Goal: Task Accomplishment & Management: Use online tool/utility

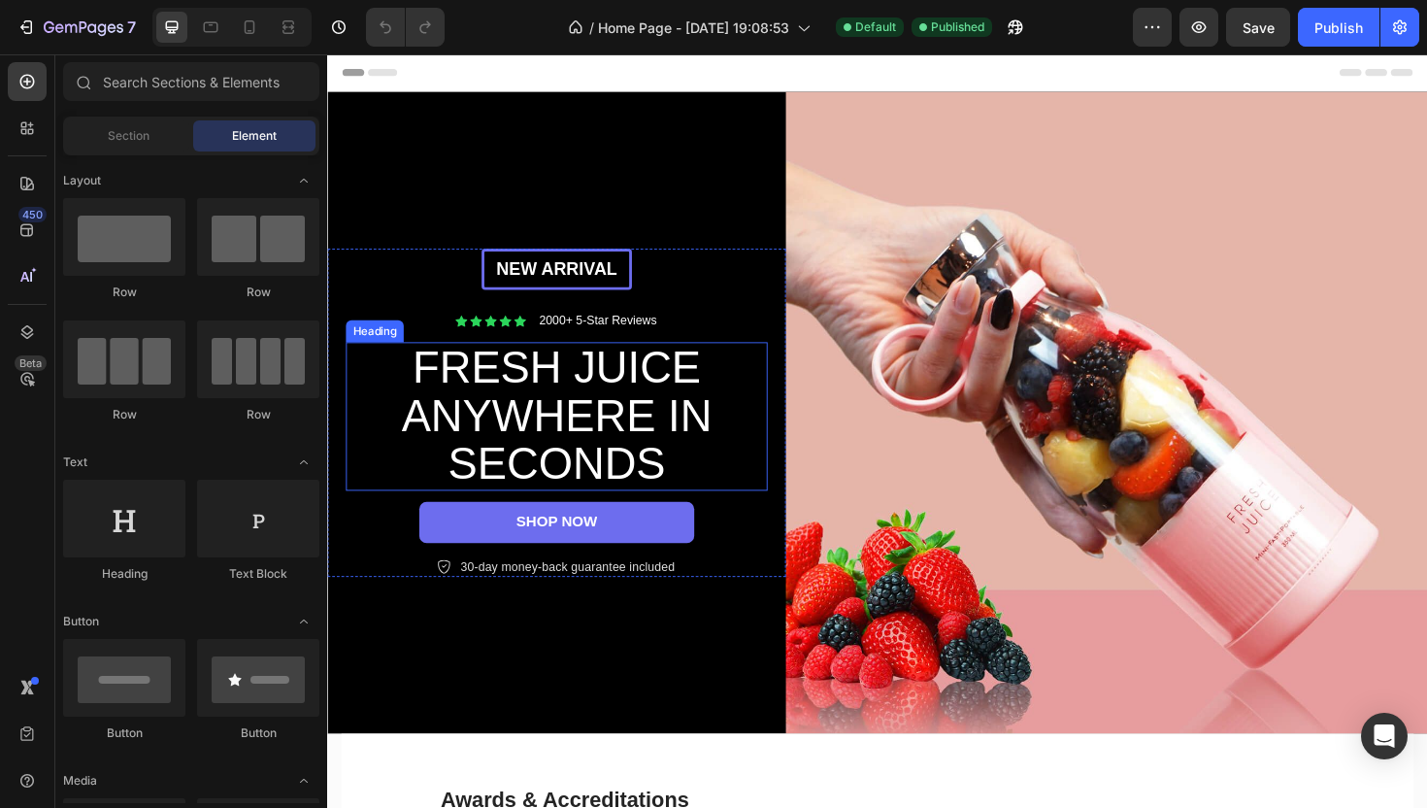
click at [634, 380] on h2 "FRESH JUICE ANYWHERE IN SECONDS" at bounding box center [569, 437] width 437 height 157
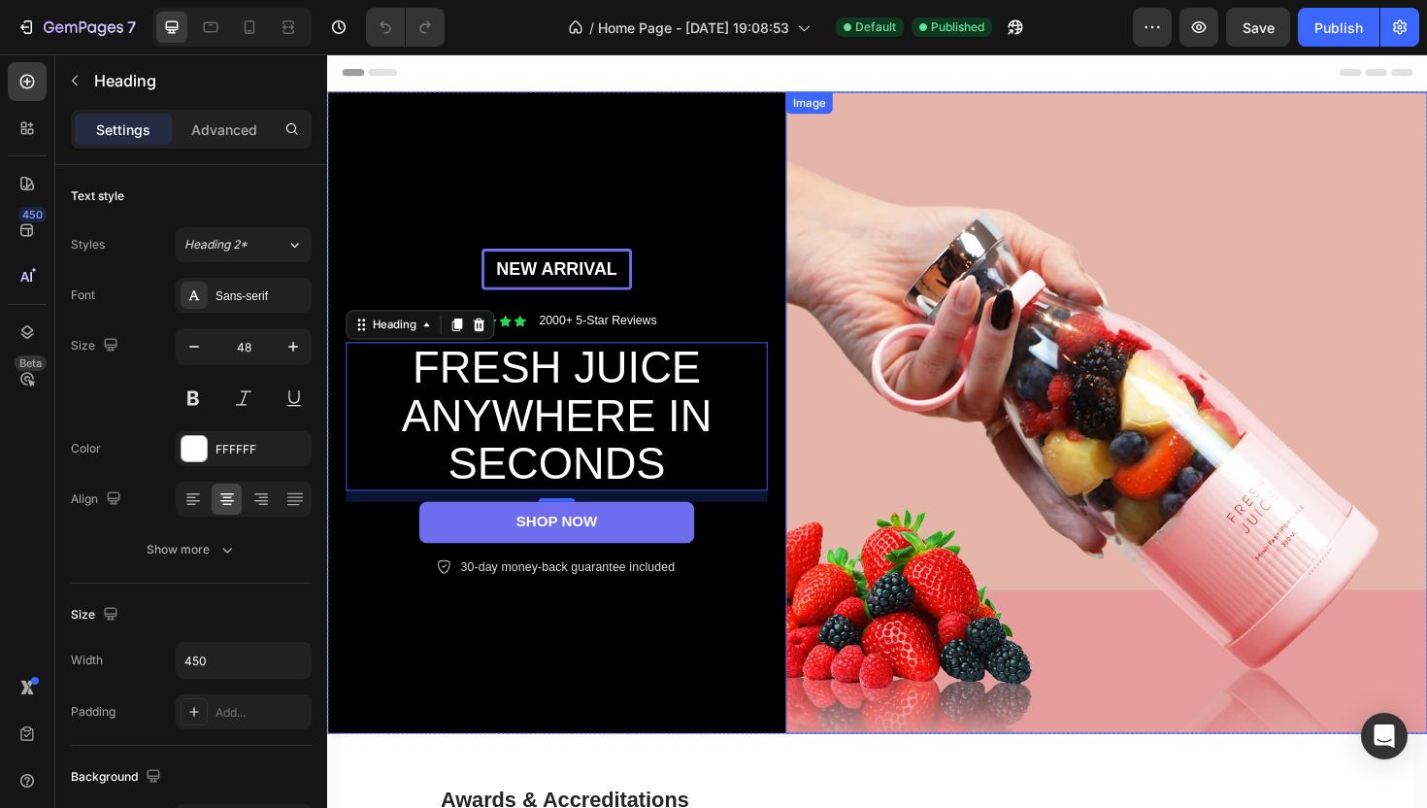
click at [950, 315] on img at bounding box center [1153, 434] width 680 height 680
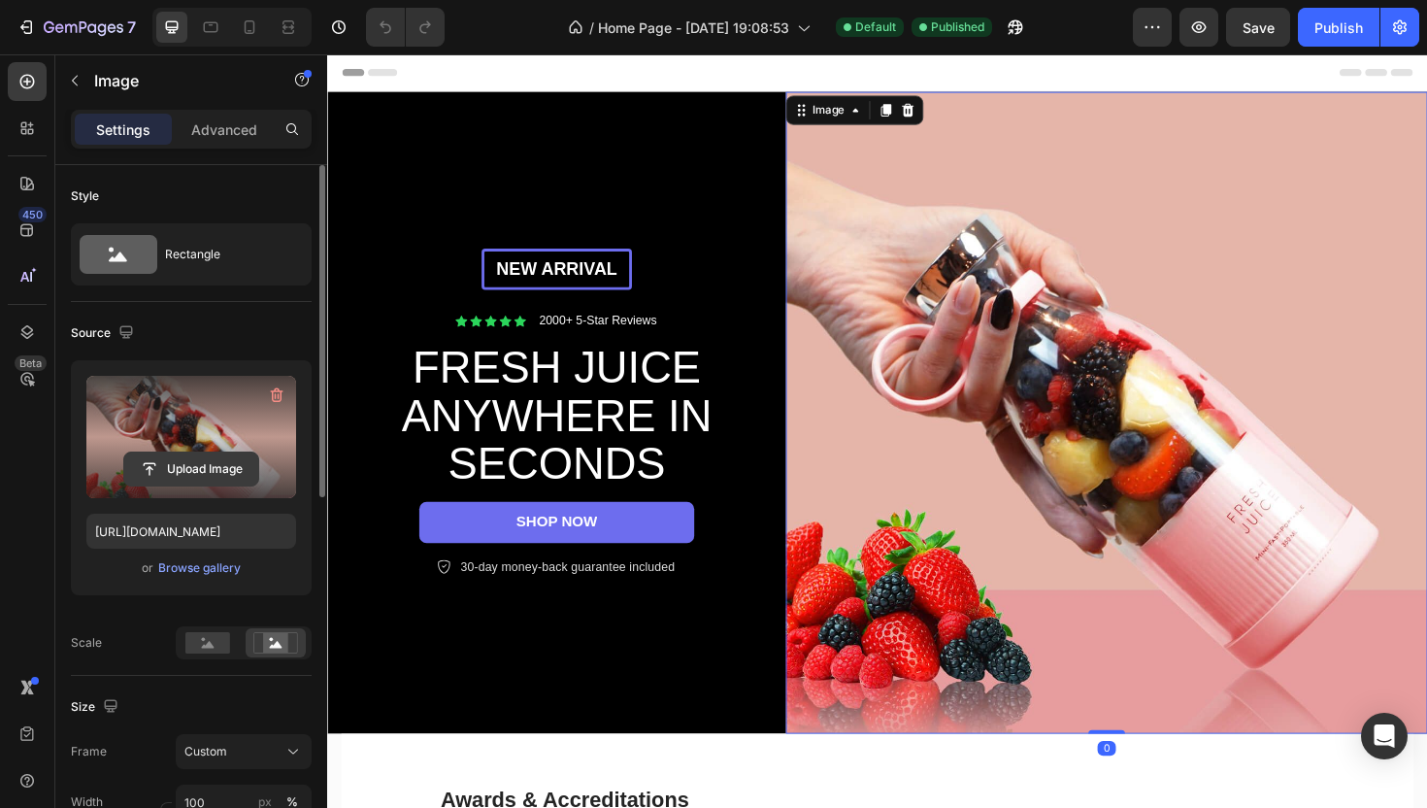
click at [186, 456] on input "file" at bounding box center [191, 468] width 134 height 33
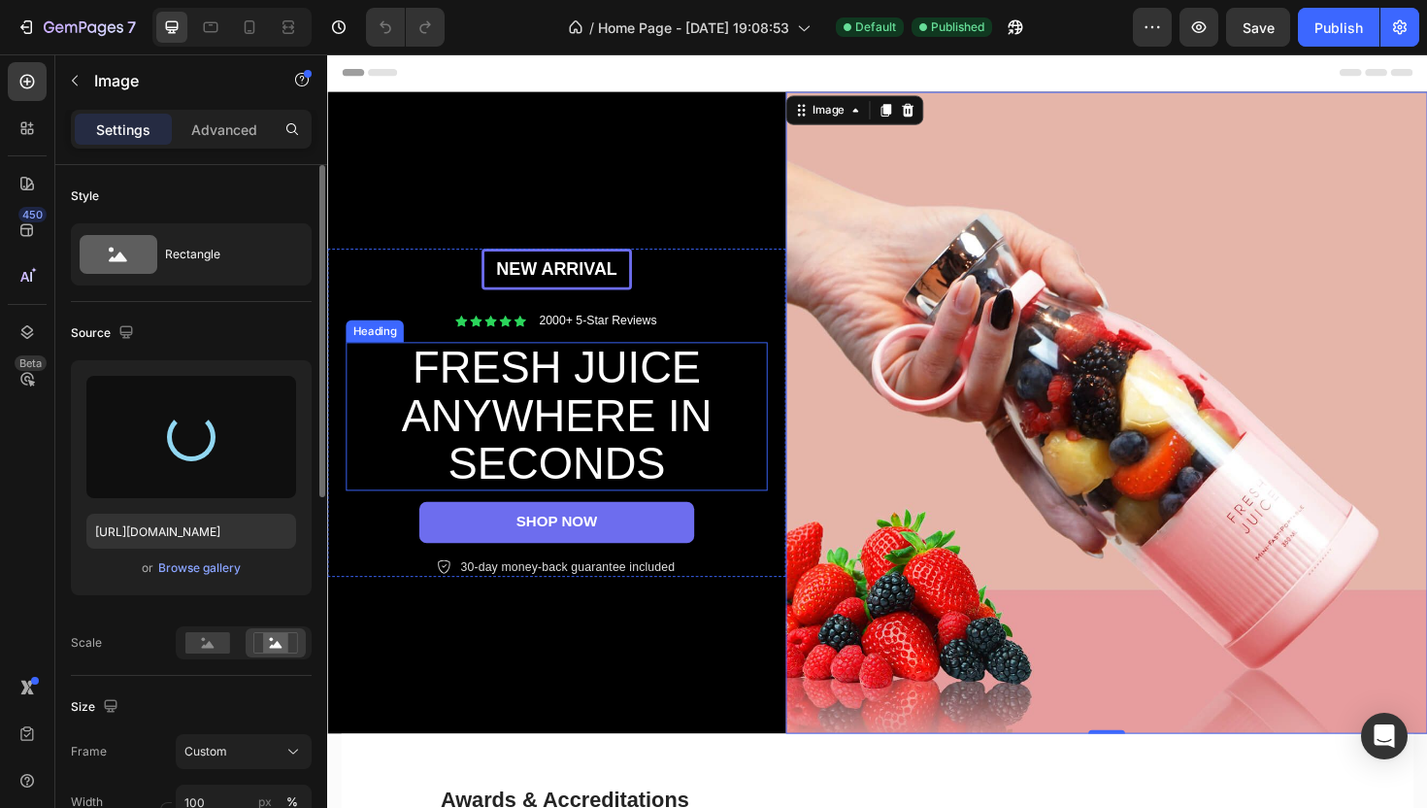
click at [594, 400] on h2 "FRESH JUICE ANYWHERE IN SECONDS" at bounding box center [569, 437] width 437 height 157
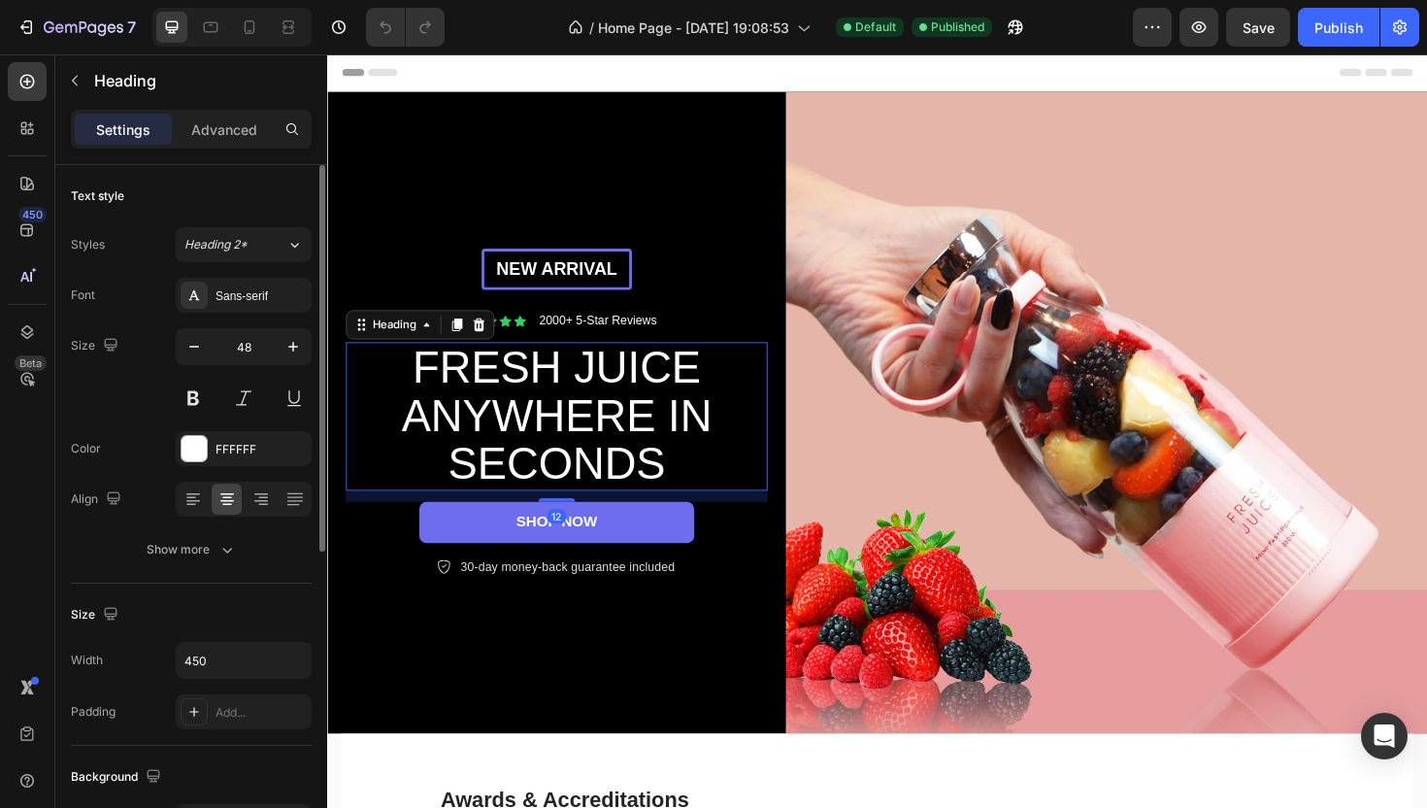
click at [536, 401] on h2 "FRESH JUICE ANYWHERE IN SECONDS" at bounding box center [569, 437] width 437 height 157
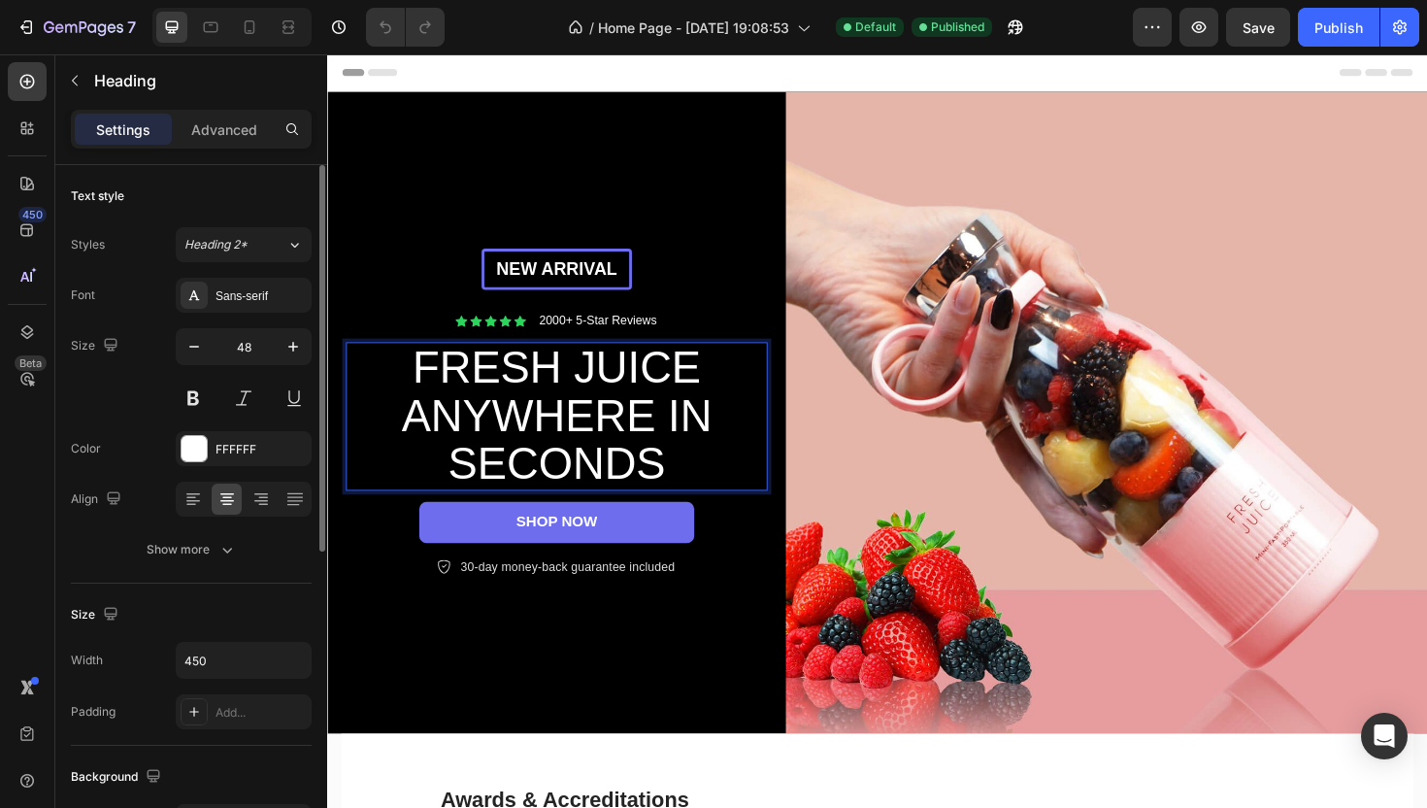
click at [536, 401] on p "FRESH JUICE ANYWHERE IN SECONDS" at bounding box center [569, 437] width 433 height 153
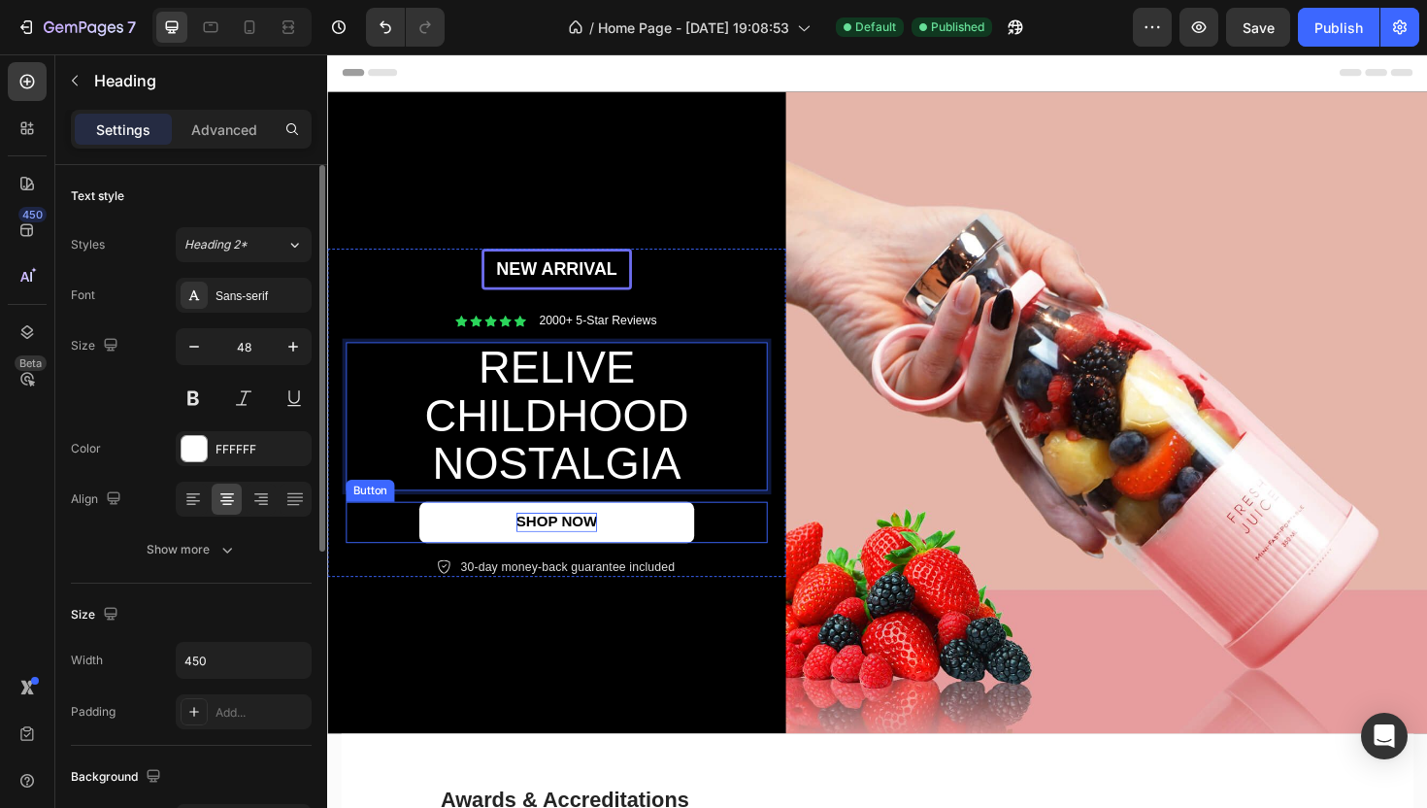
click at [573, 556] on p "SHOP NOW" at bounding box center [570, 550] width 86 height 20
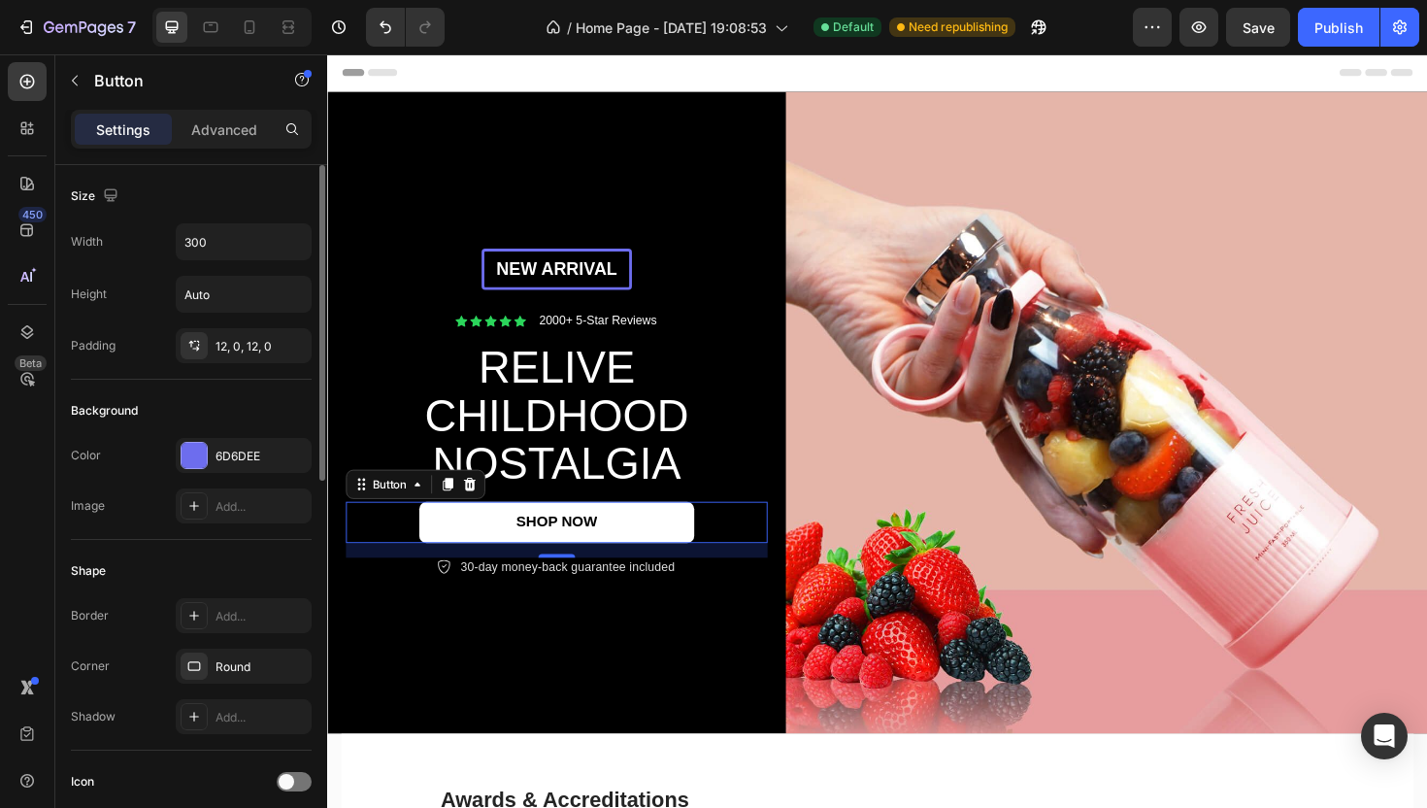
click at [521, 541] on link "SHOP NOW" at bounding box center [569, 550] width 291 height 44
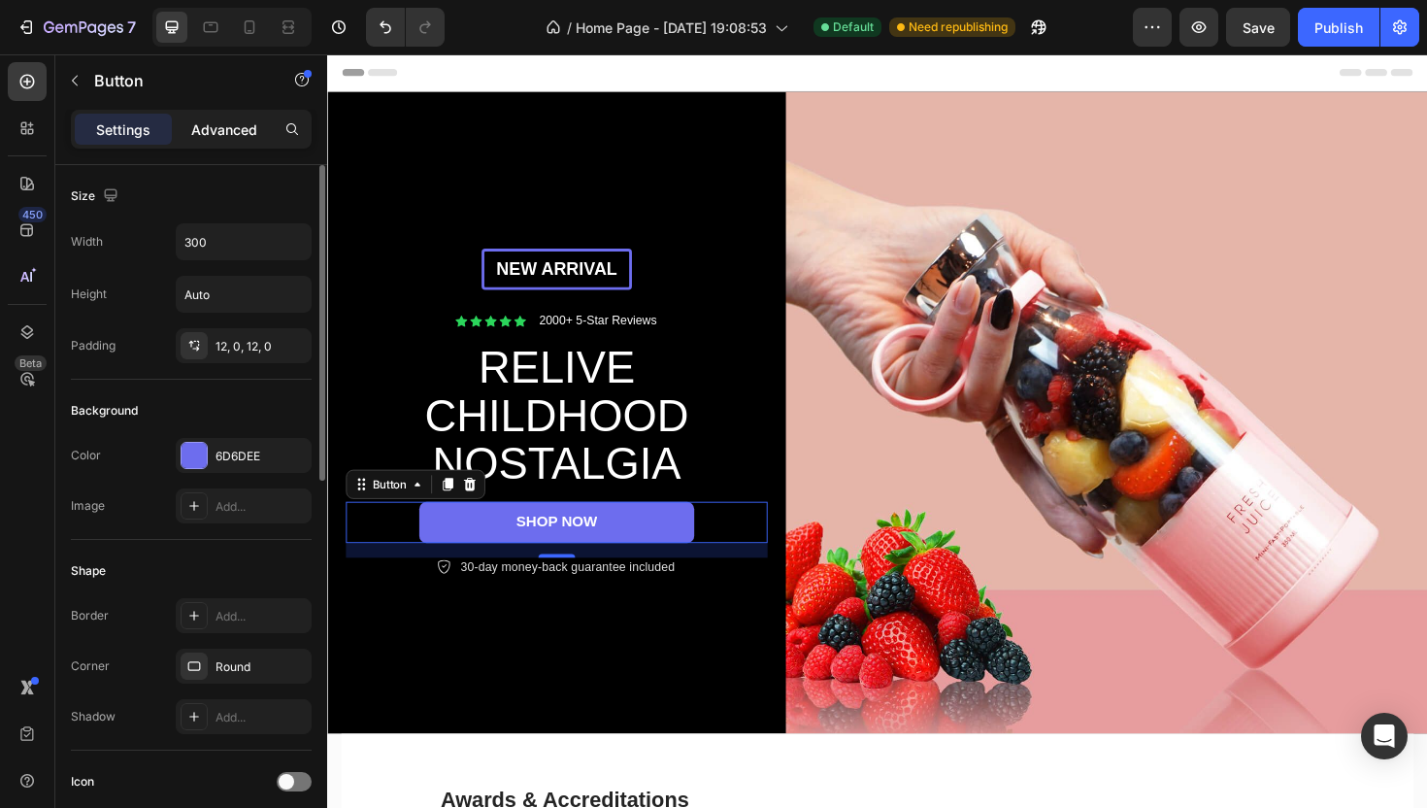
click at [213, 126] on p "Advanced" at bounding box center [224, 129] width 66 height 20
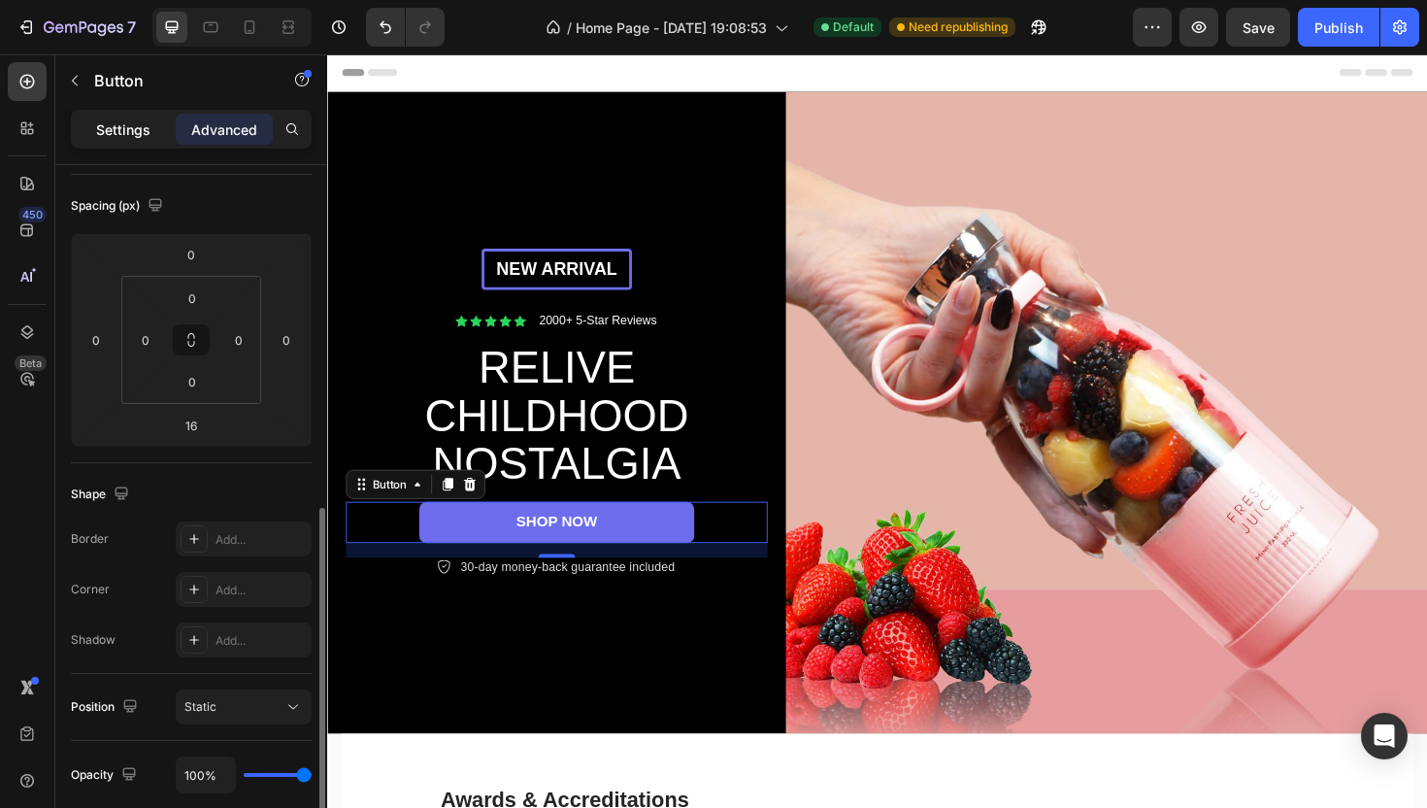
scroll to position [58, 0]
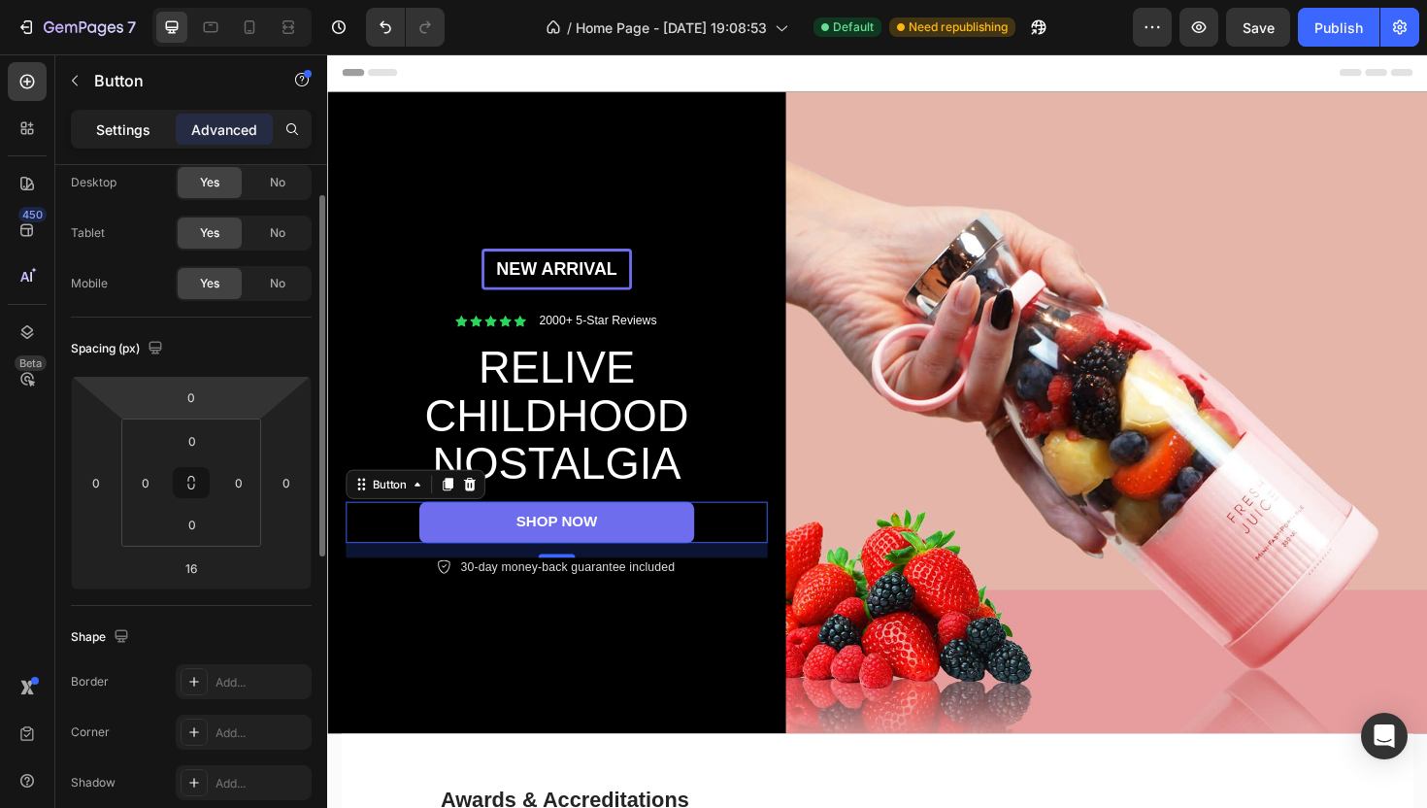
click at [136, 125] on p "Settings" at bounding box center [123, 129] width 54 height 20
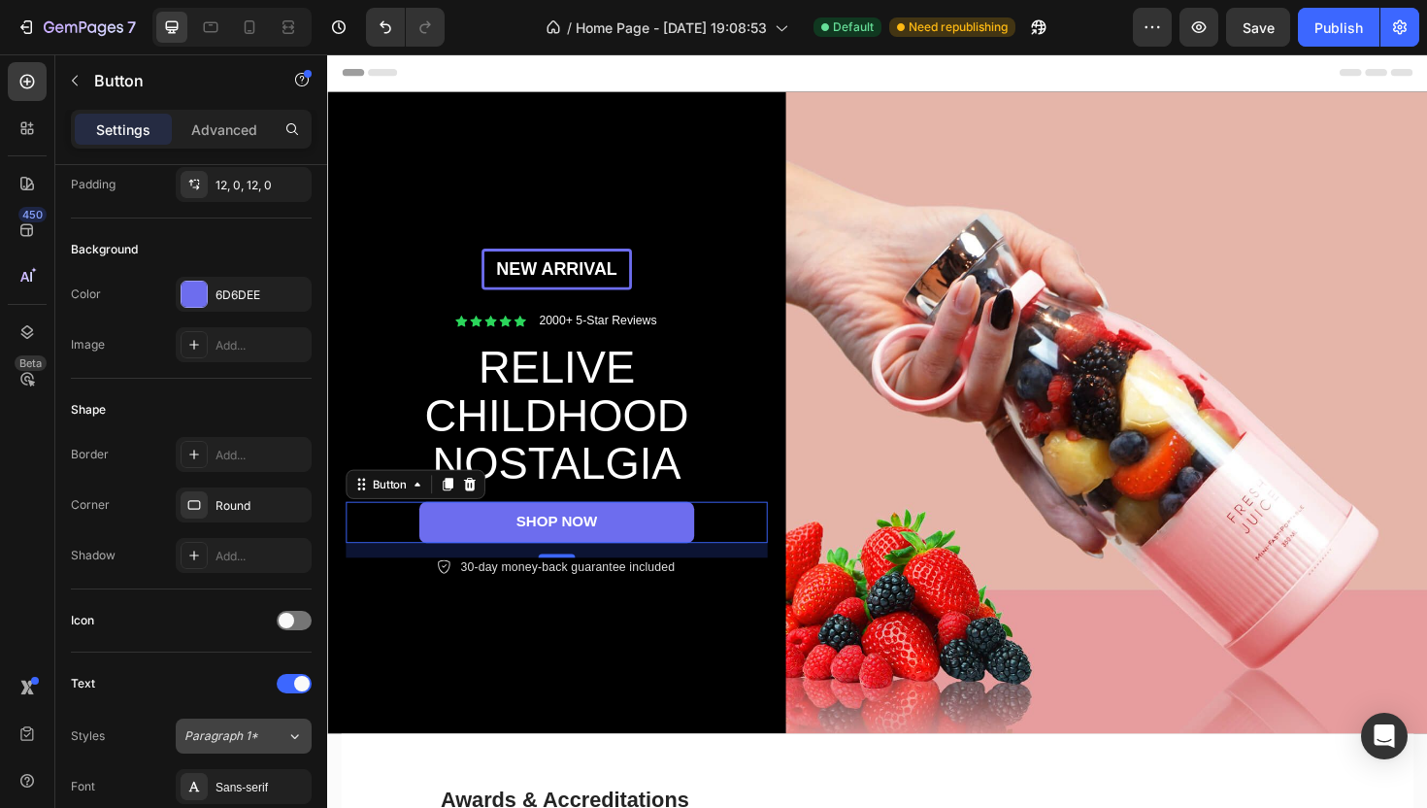
scroll to position [846, 0]
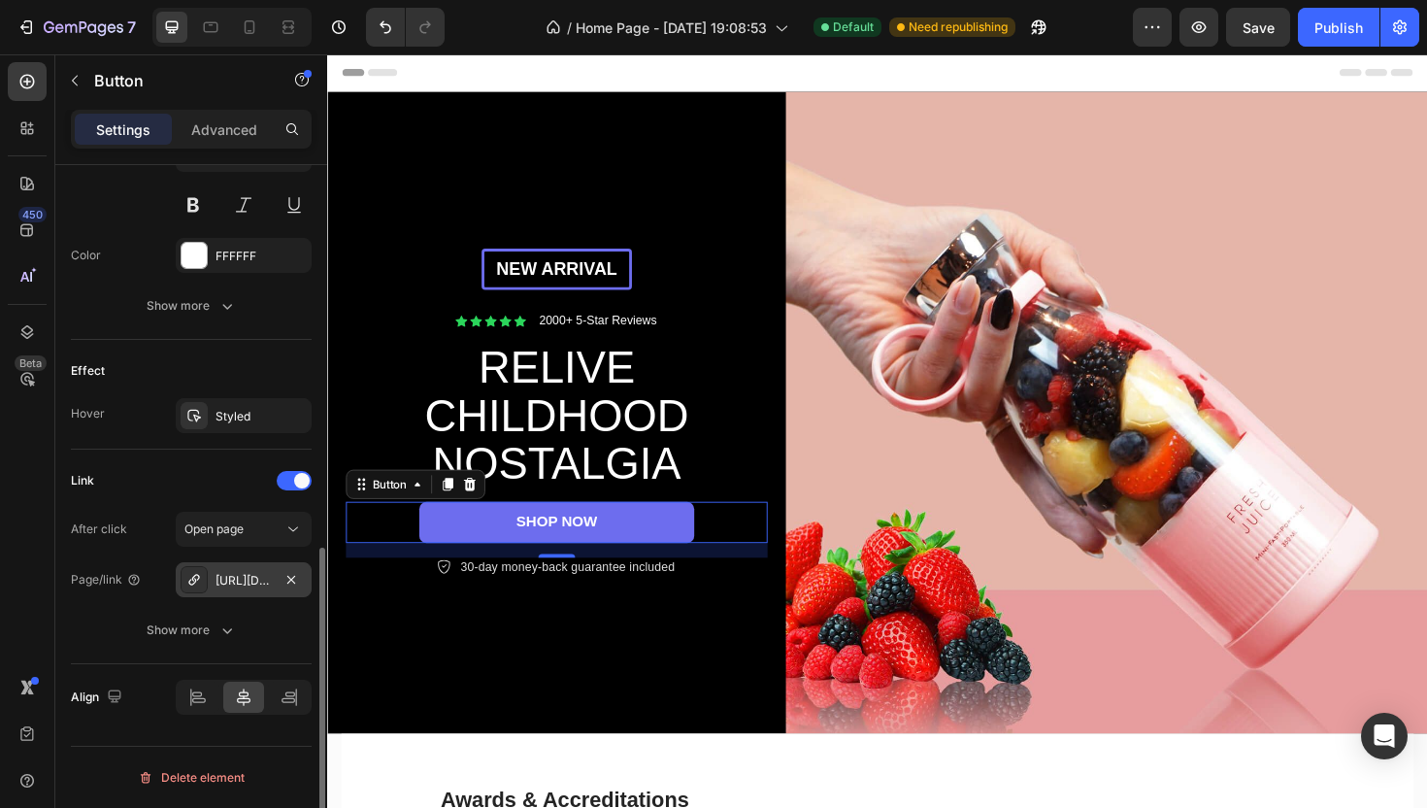
click at [234, 591] on div "[URL][DOMAIN_NAME]" at bounding box center [244, 579] width 136 height 35
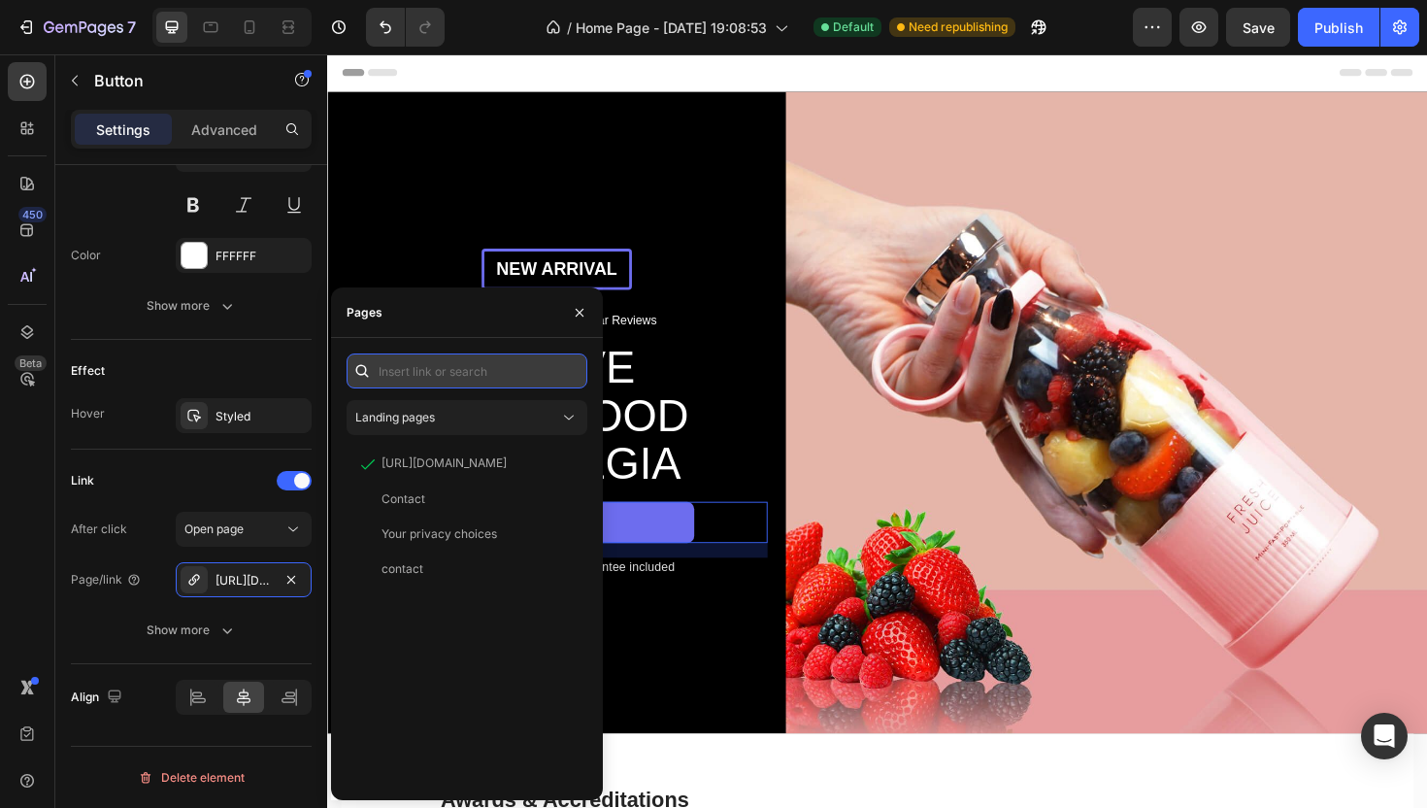
click at [428, 374] on input "text" at bounding box center [467, 370] width 241 height 35
paste input "[URL][DOMAIN_NAME]"
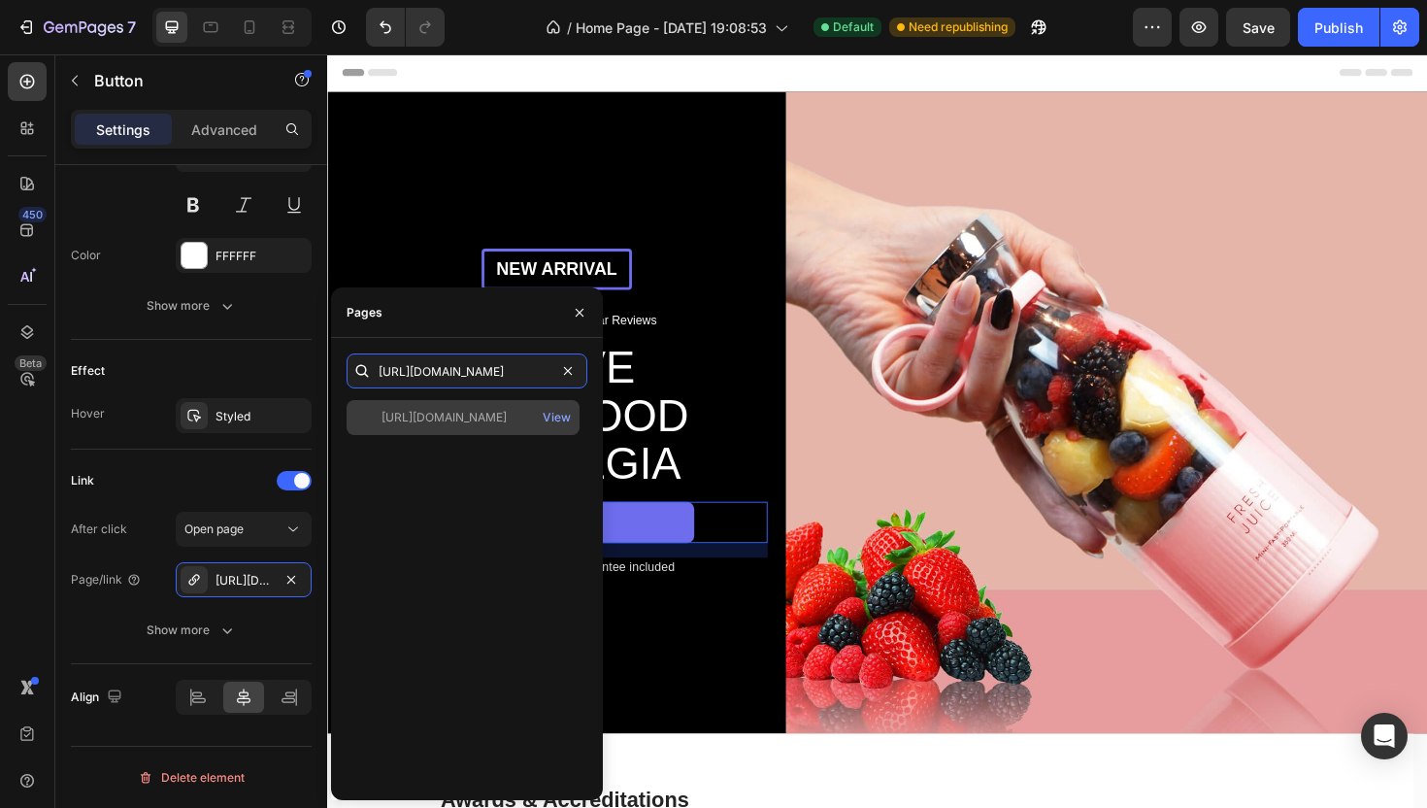
type input "[URL][DOMAIN_NAME]"
click at [484, 420] on div "[URL][DOMAIN_NAME]" at bounding box center [444, 417] width 125 height 17
click at [552, 421] on div "View" at bounding box center [557, 417] width 28 height 17
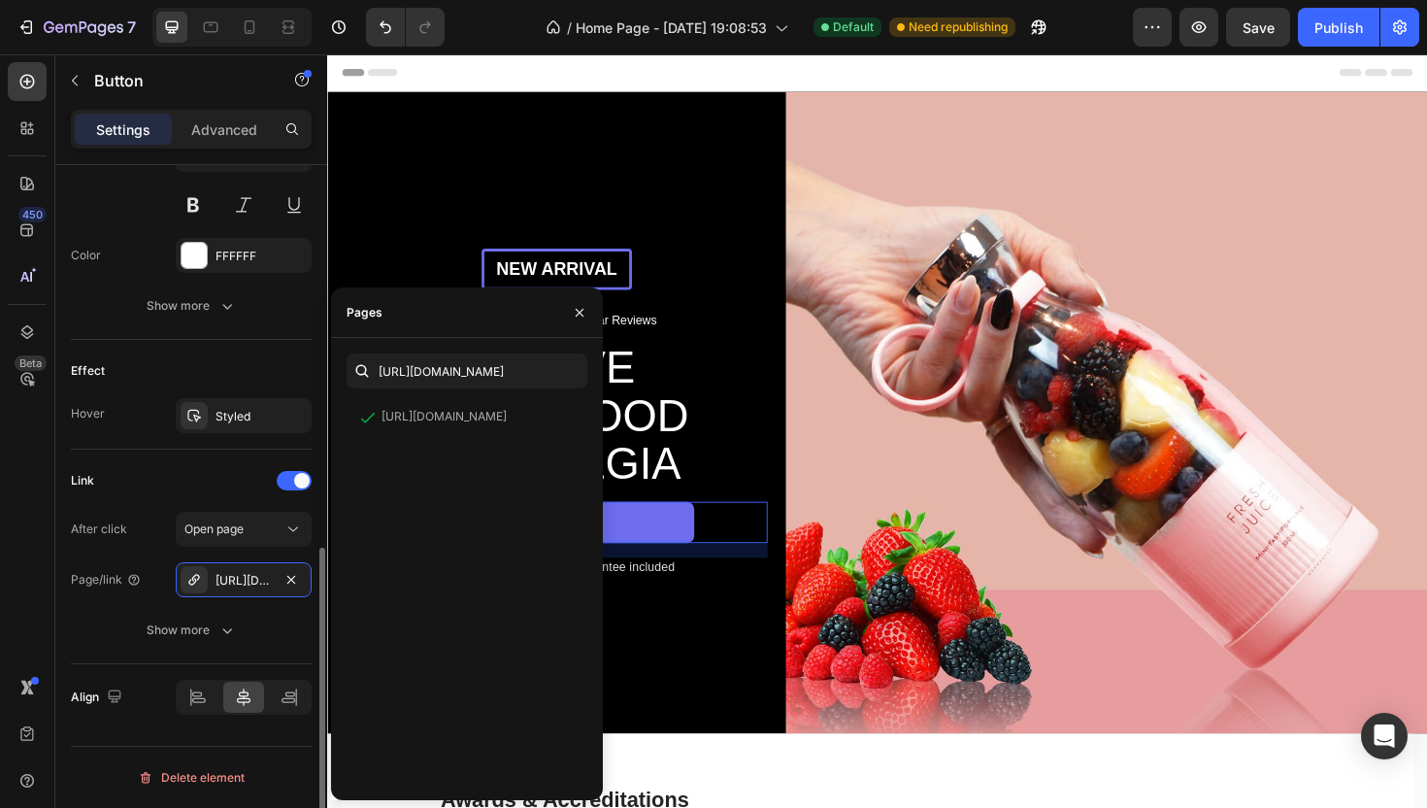
click at [238, 470] on div "Link" at bounding box center [191, 480] width 241 height 31
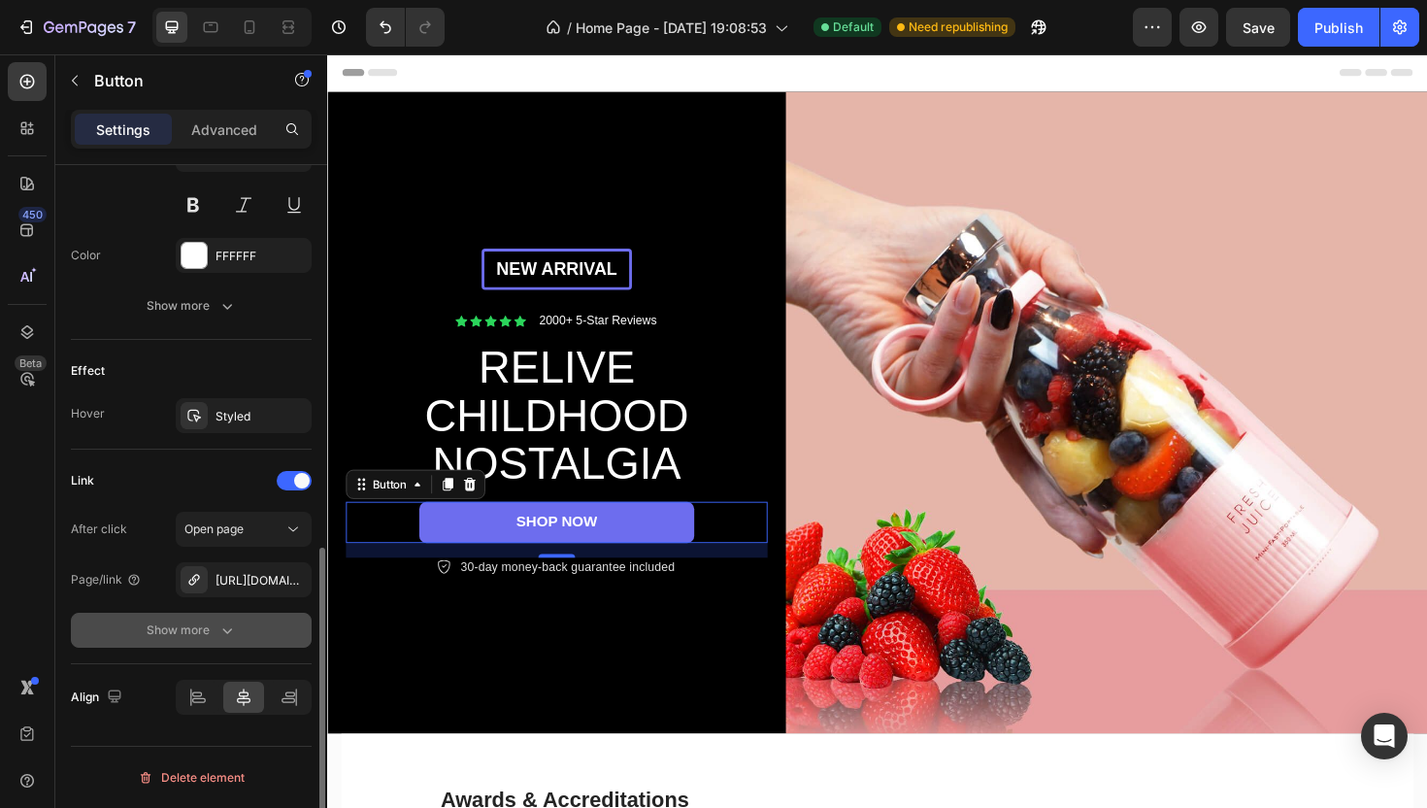
click at [262, 623] on button "Show more" at bounding box center [191, 630] width 241 height 35
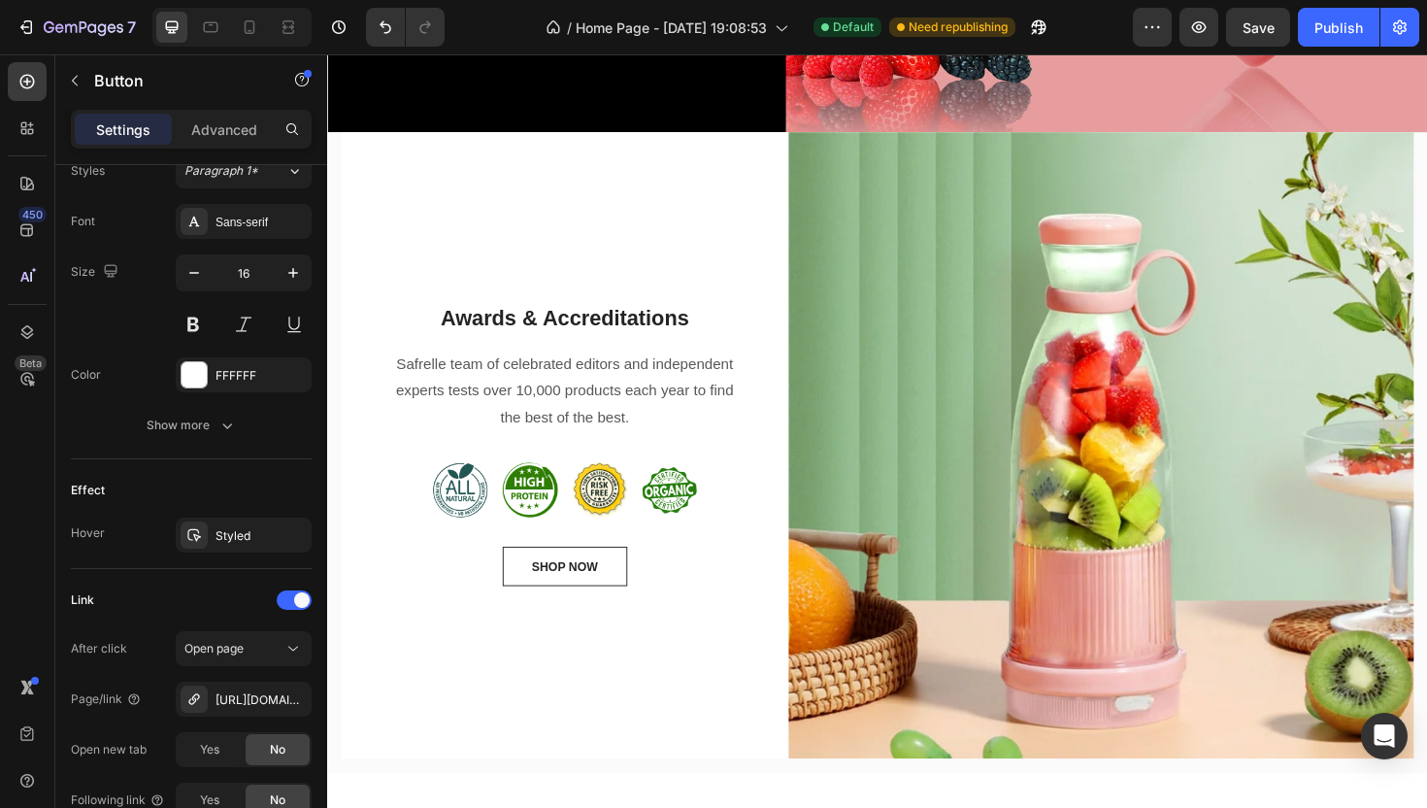
scroll to position [169, 0]
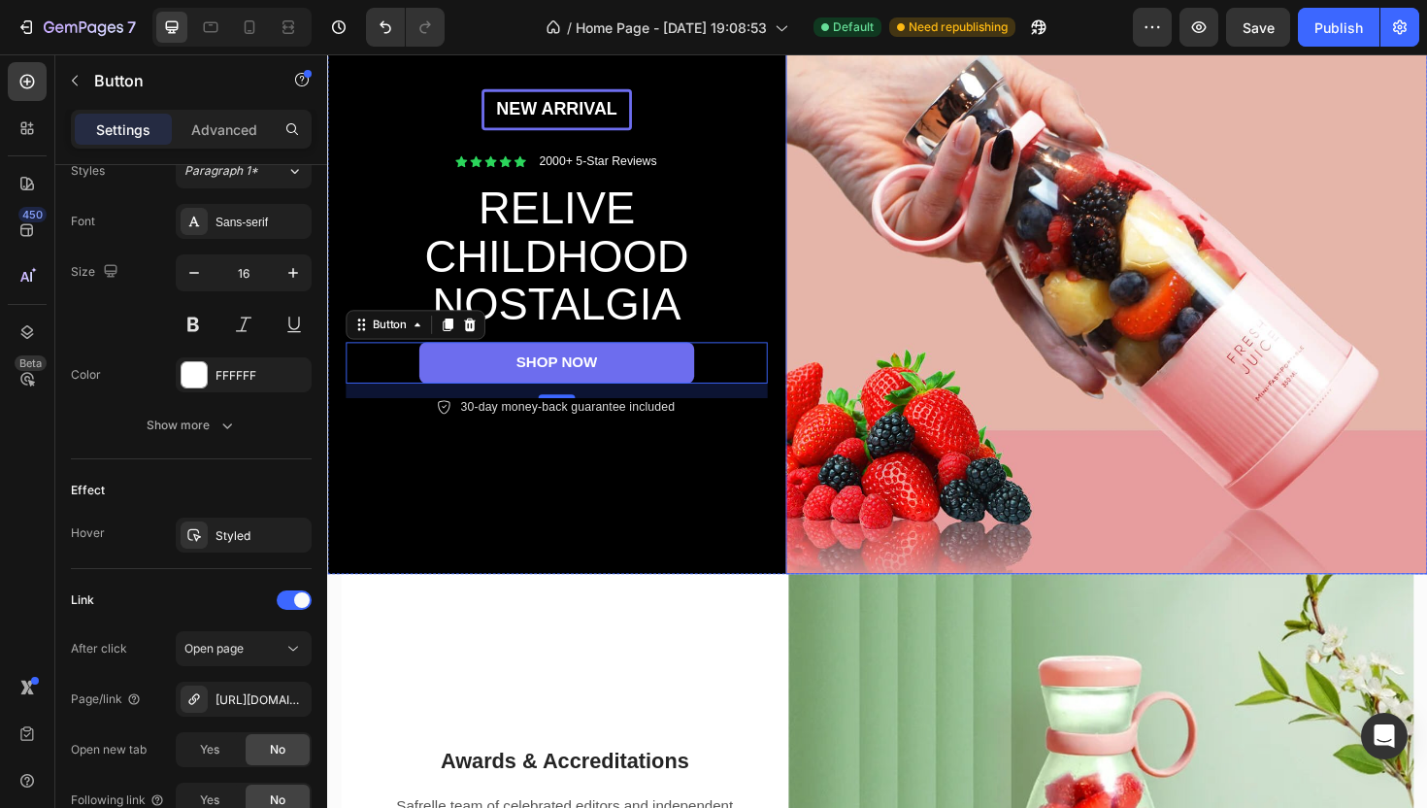
click at [1043, 261] on img at bounding box center [1153, 265] width 680 height 680
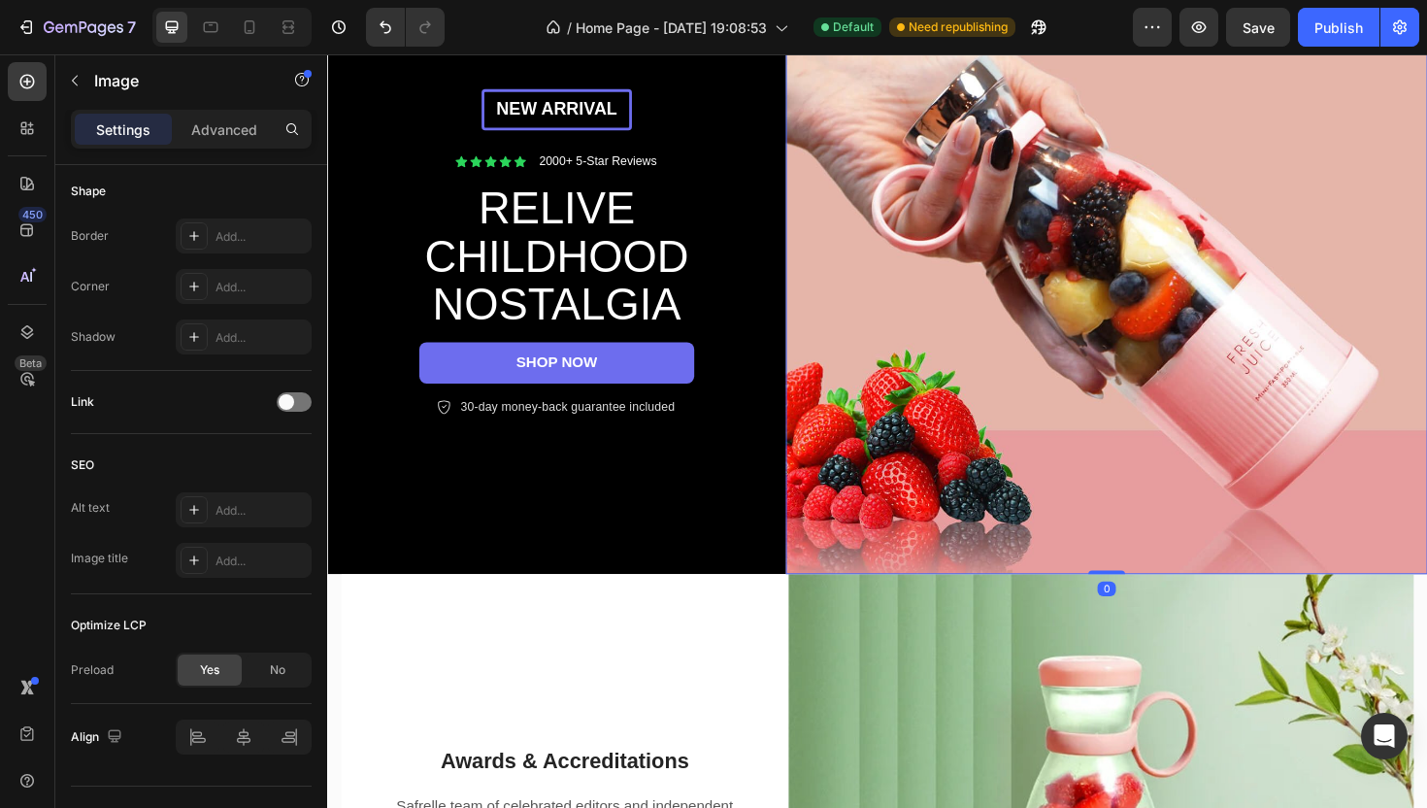
scroll to position [0, 0]
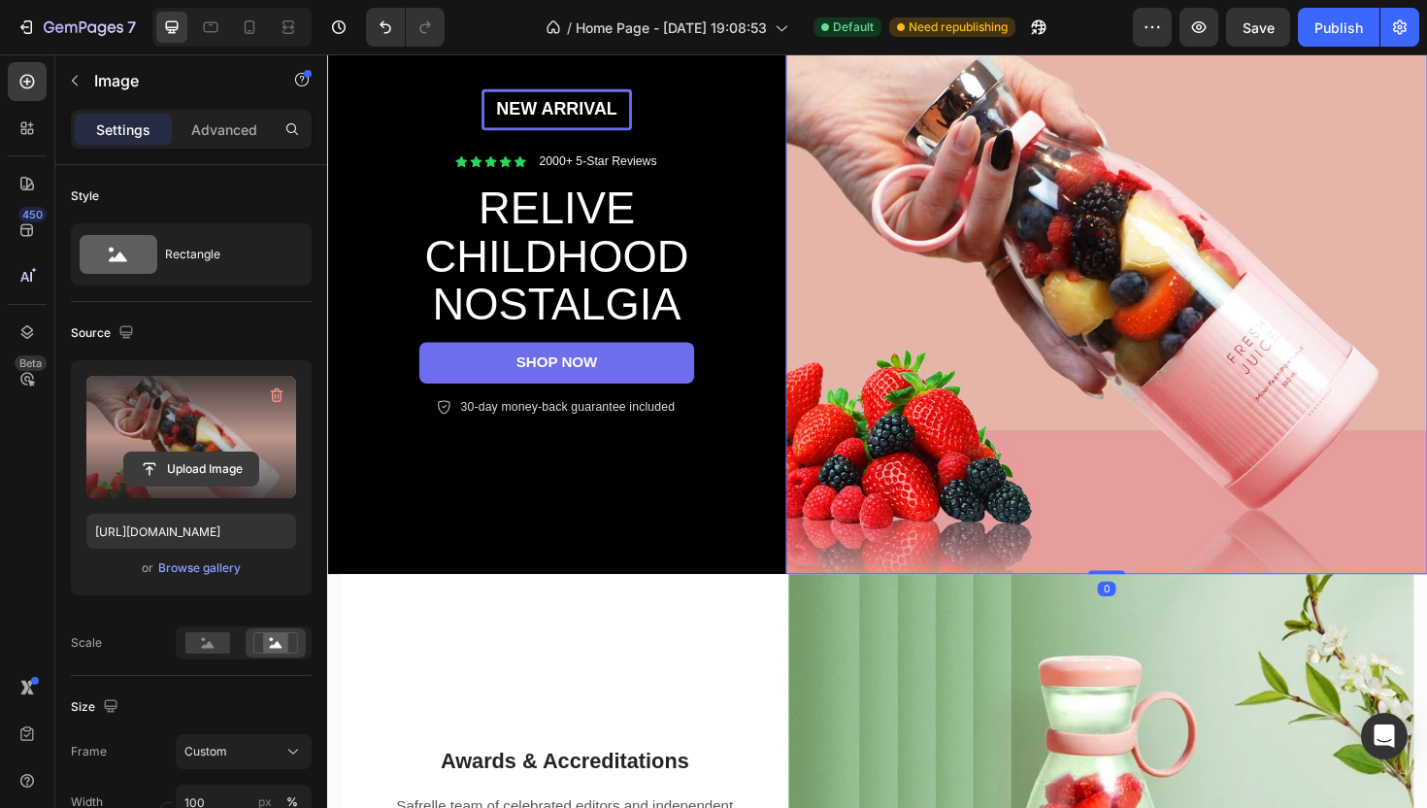
click at [214, 458] on input "file" at bounding box center [191, 468] width 134 height 33
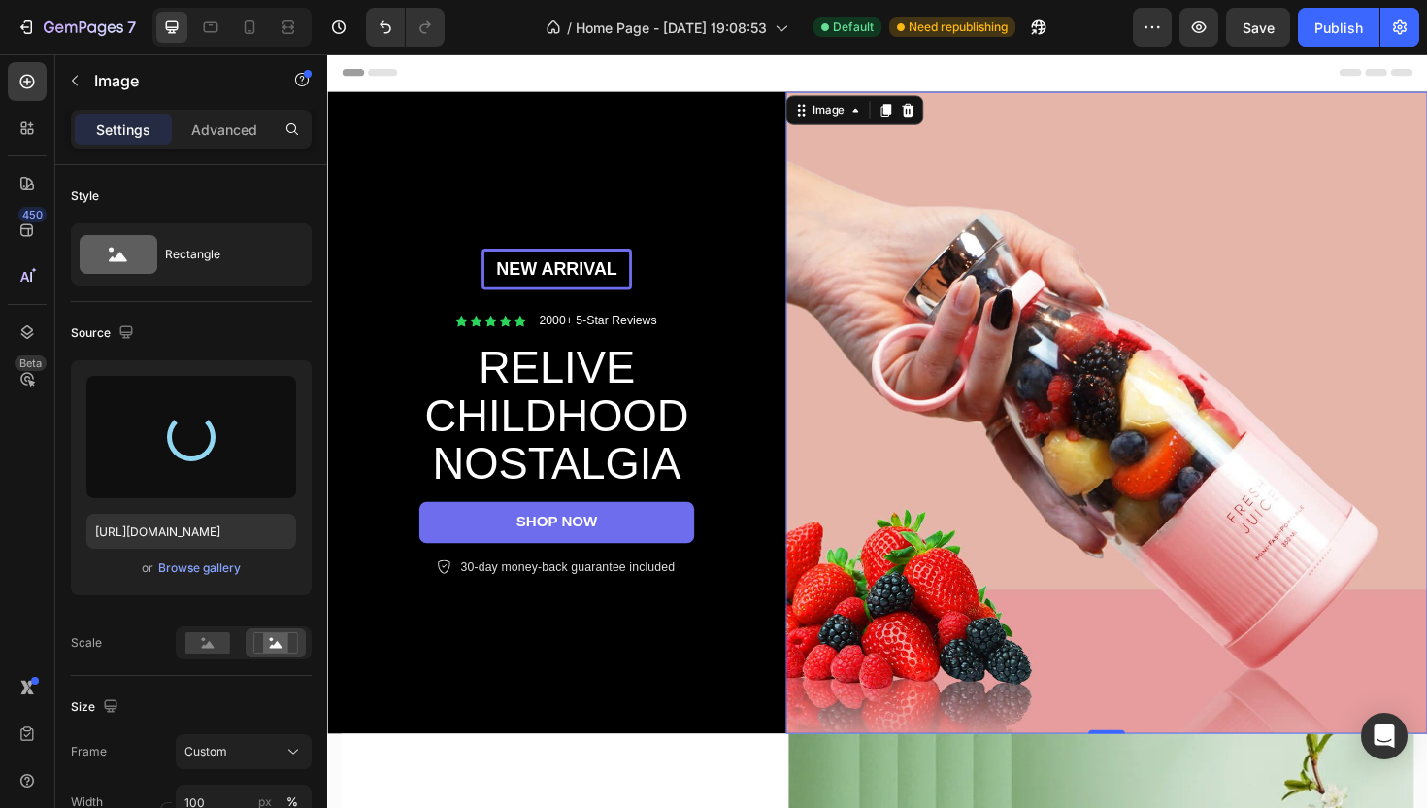
type input "[URL][DOMAIN_NAME]"
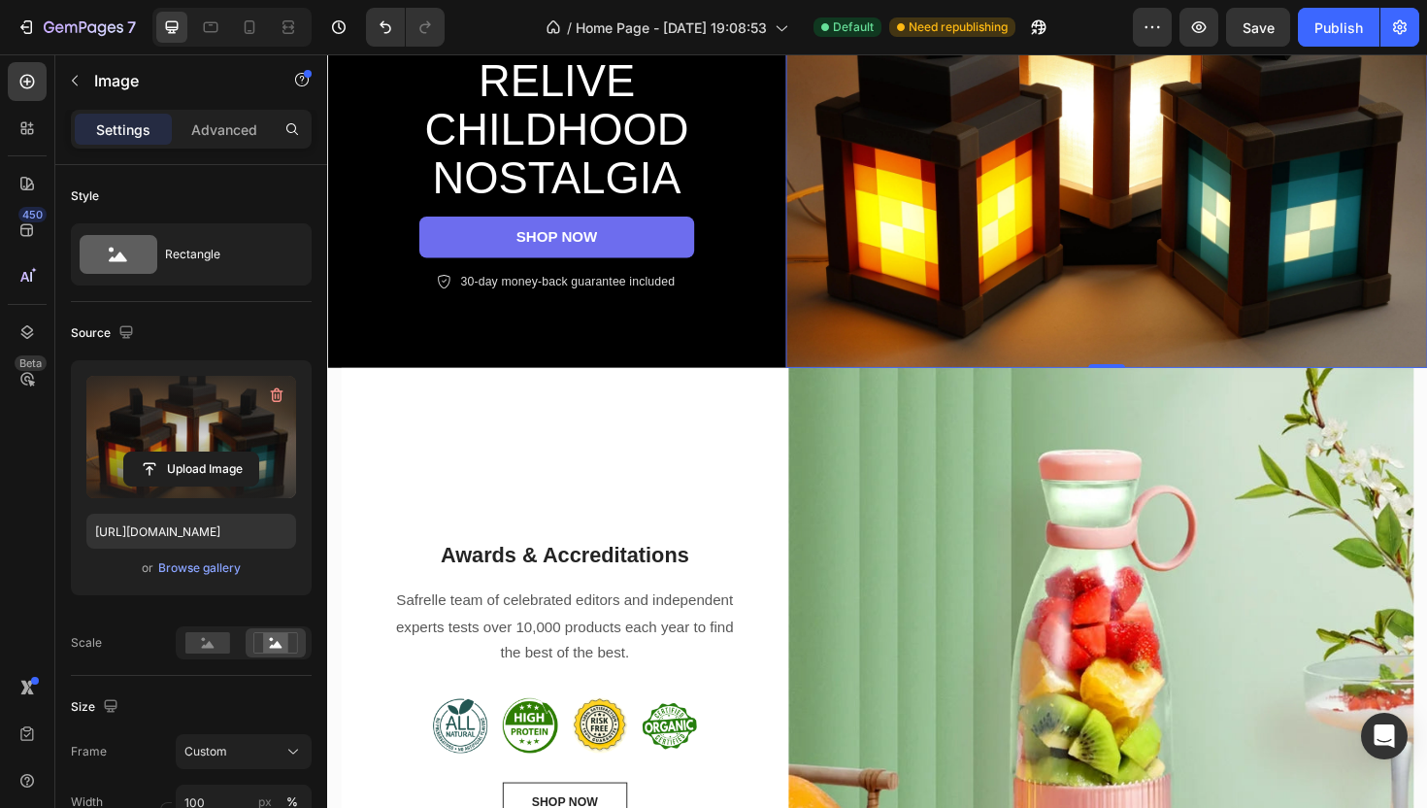
scroll to position [373, 0]
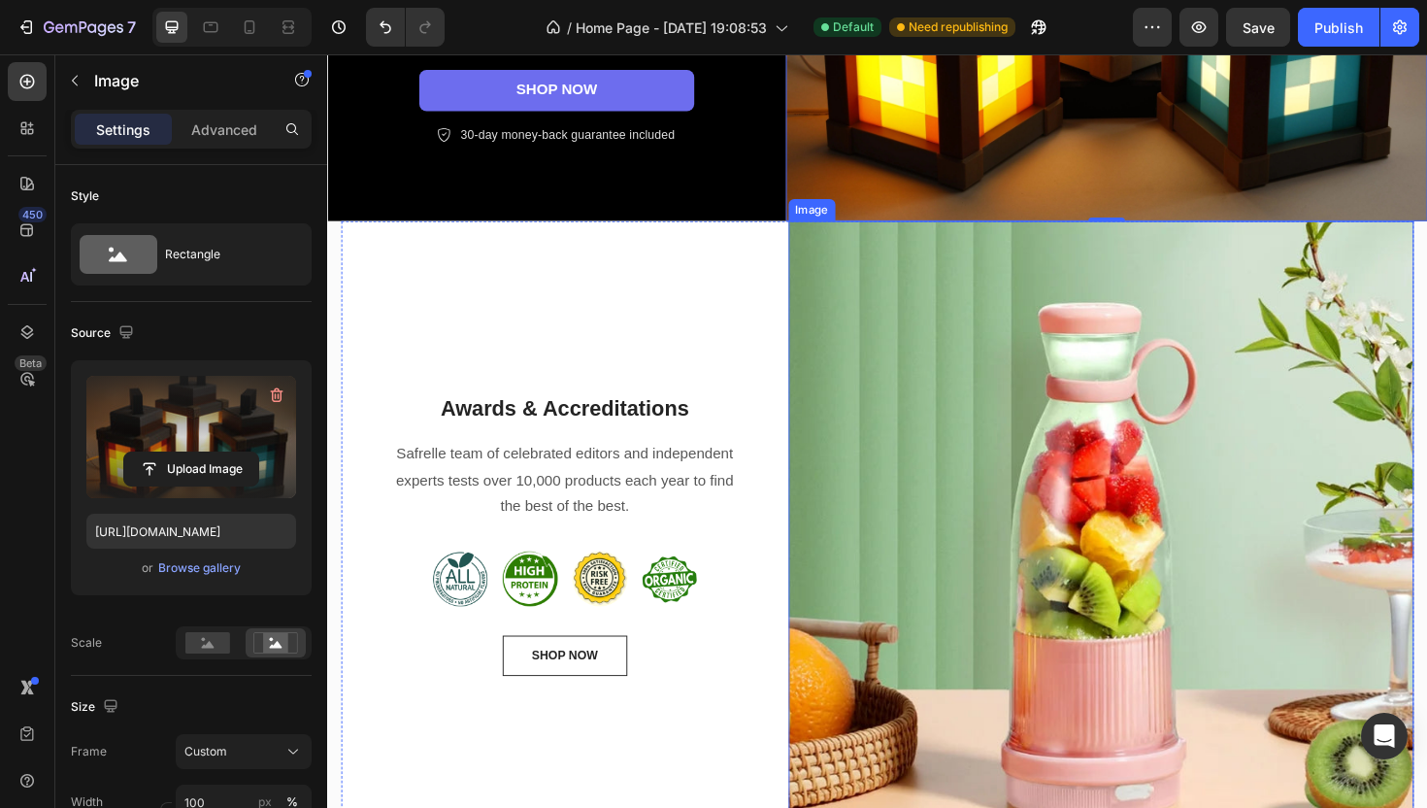
click at [901, 407] on img at bounding box center [1147, 562] width 663 height 663
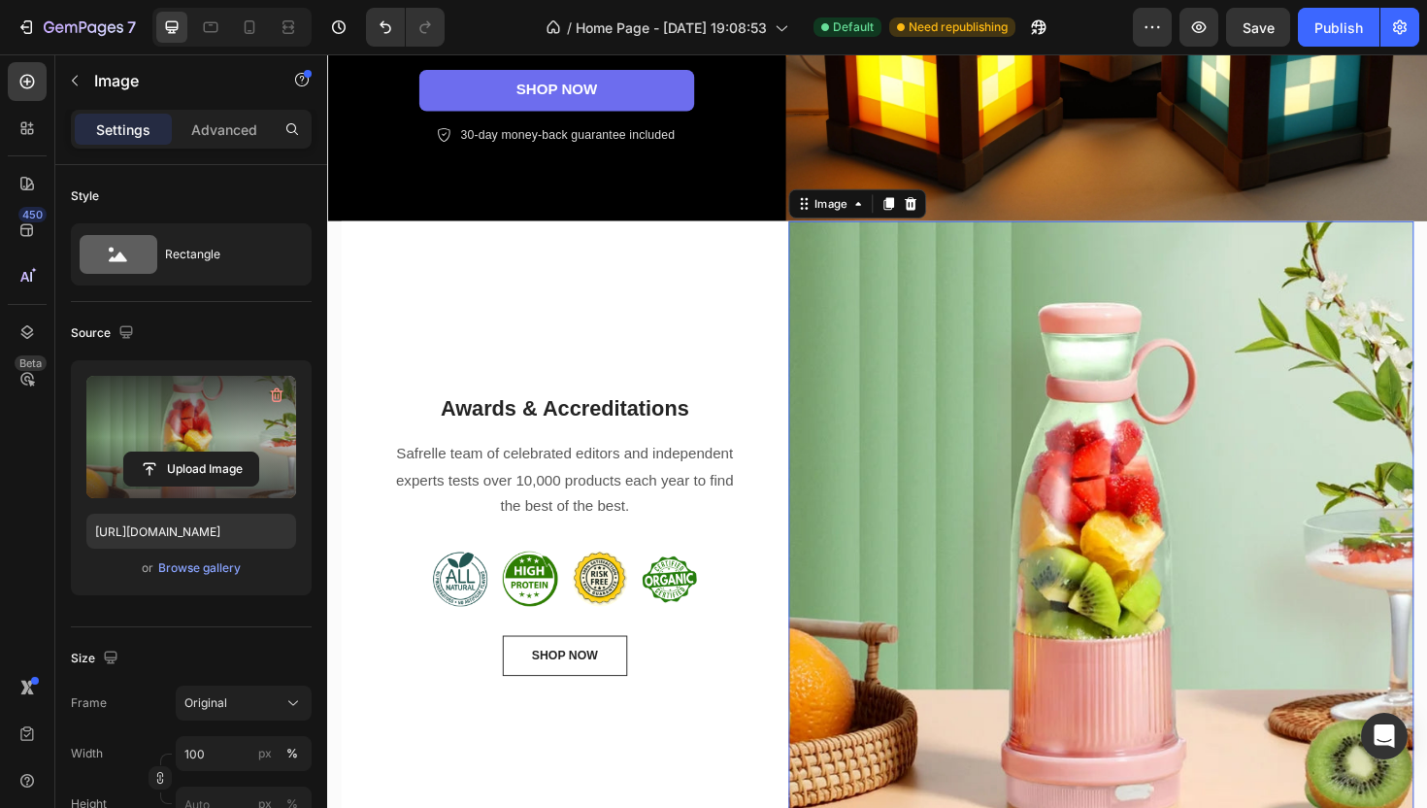
click at [191, 450] on label at bounding box center [191, 437] width 210 height 122
click at [191, 452] on input "file" at bounding box center [191, 468] width 134 height 33
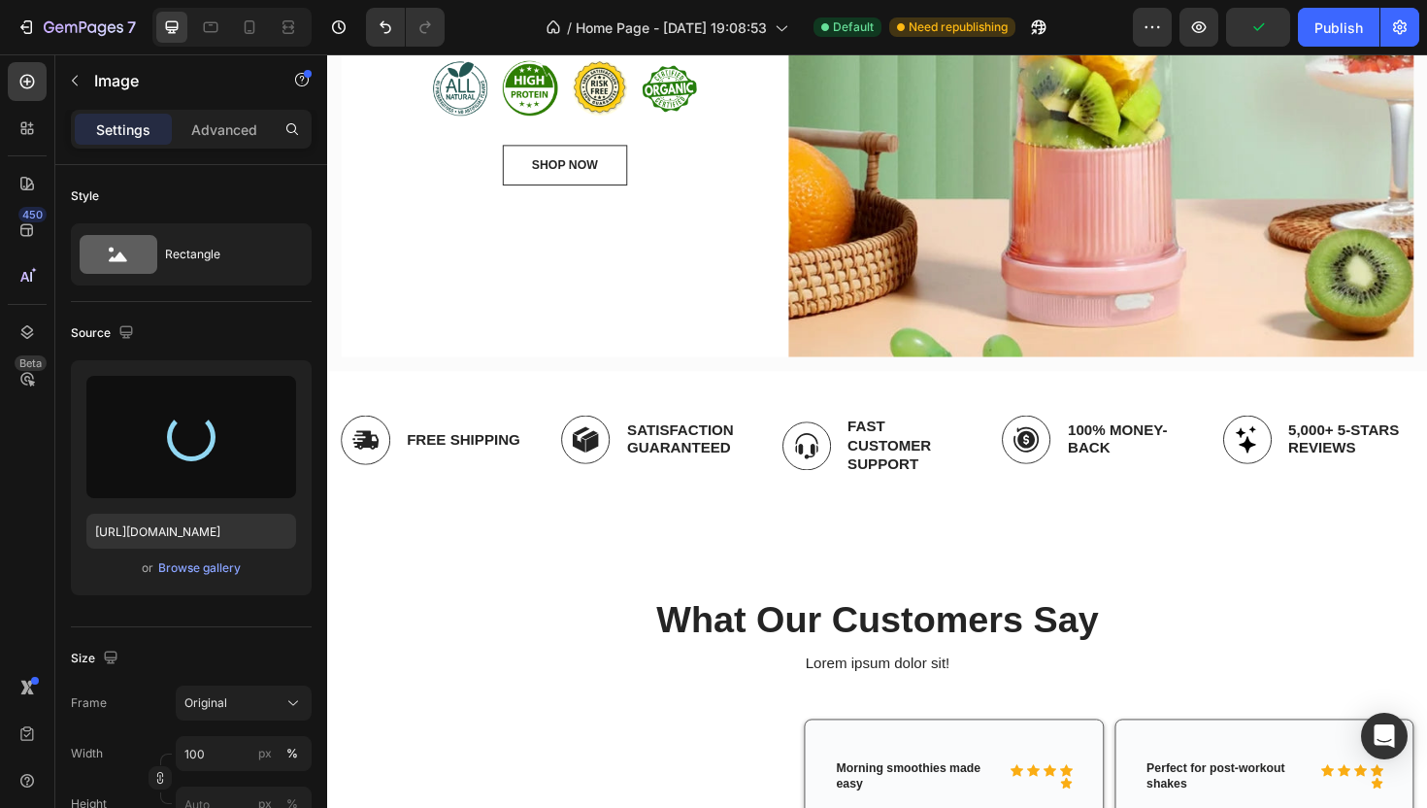
type input "[URL][DOMAIN_NAME]"
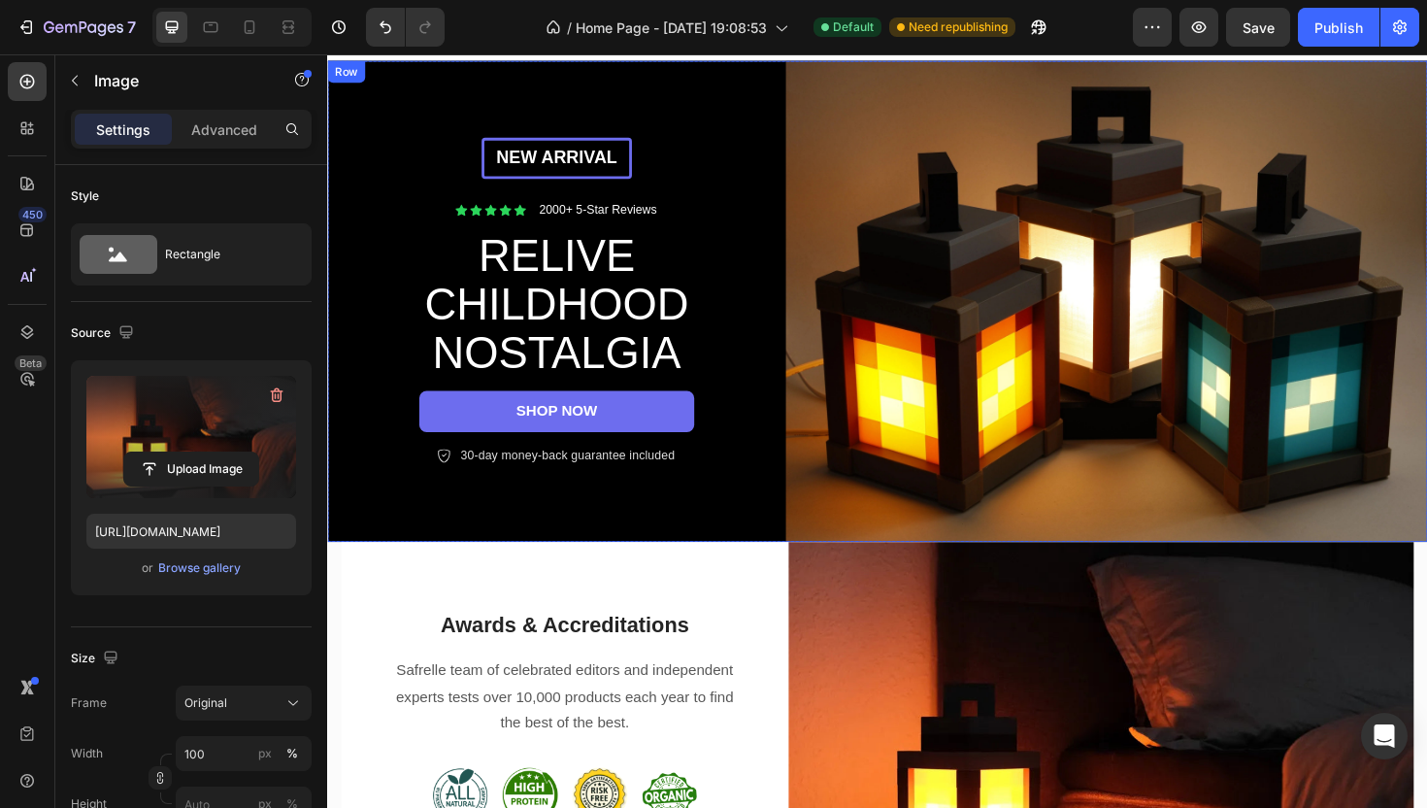
scroll to position [0, 0]
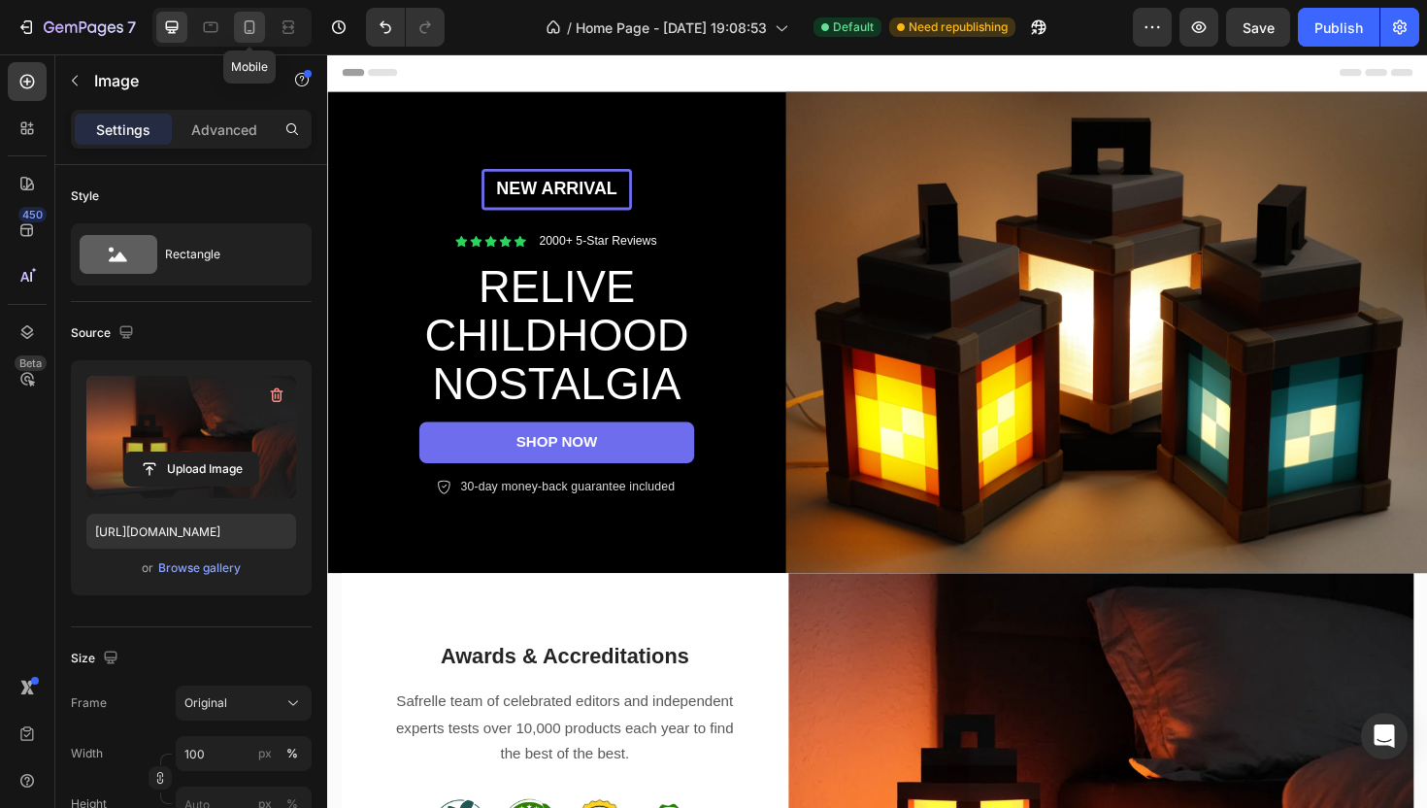
click at [245, 28] on icon at bounding box center [250, 27] width 11 height 14
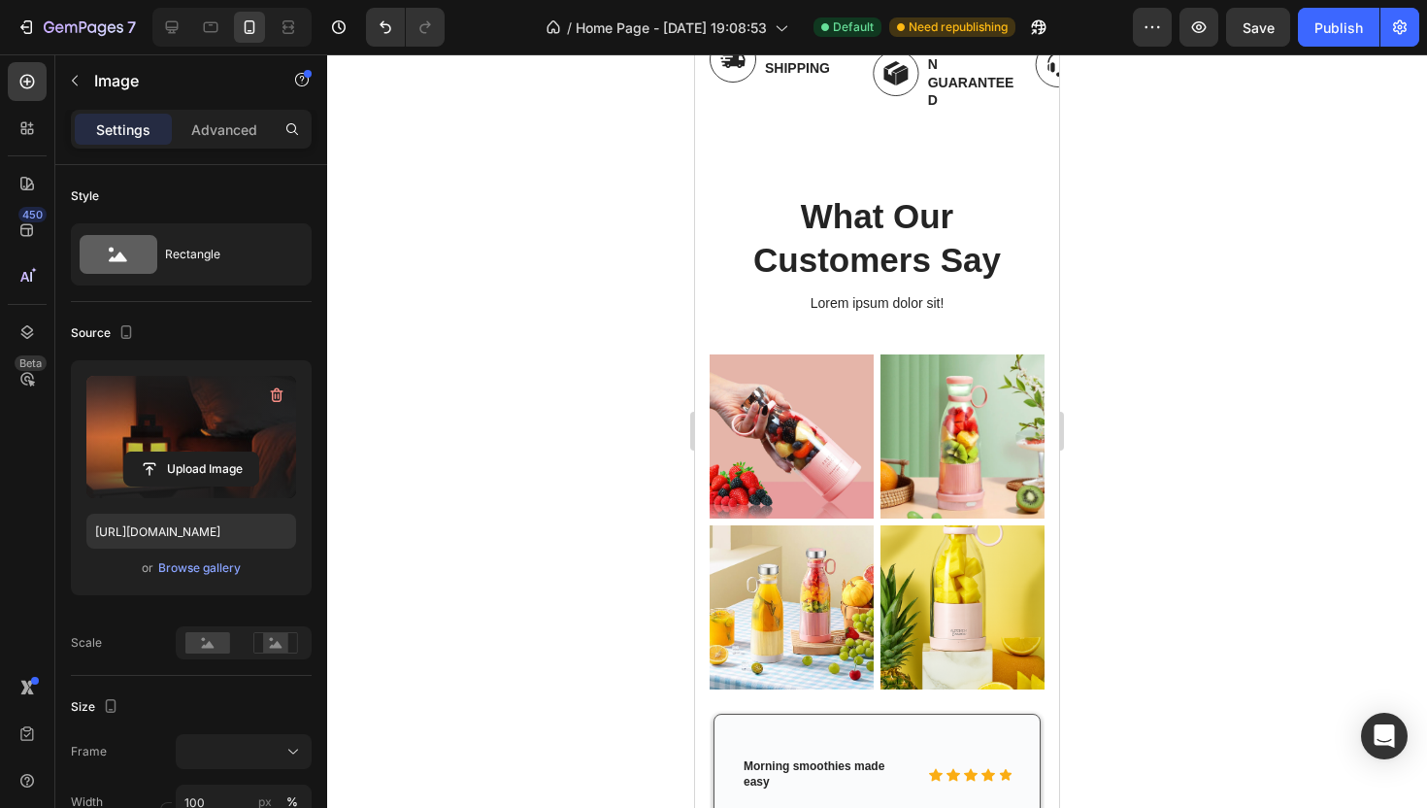
scroll to position [1213, 0]
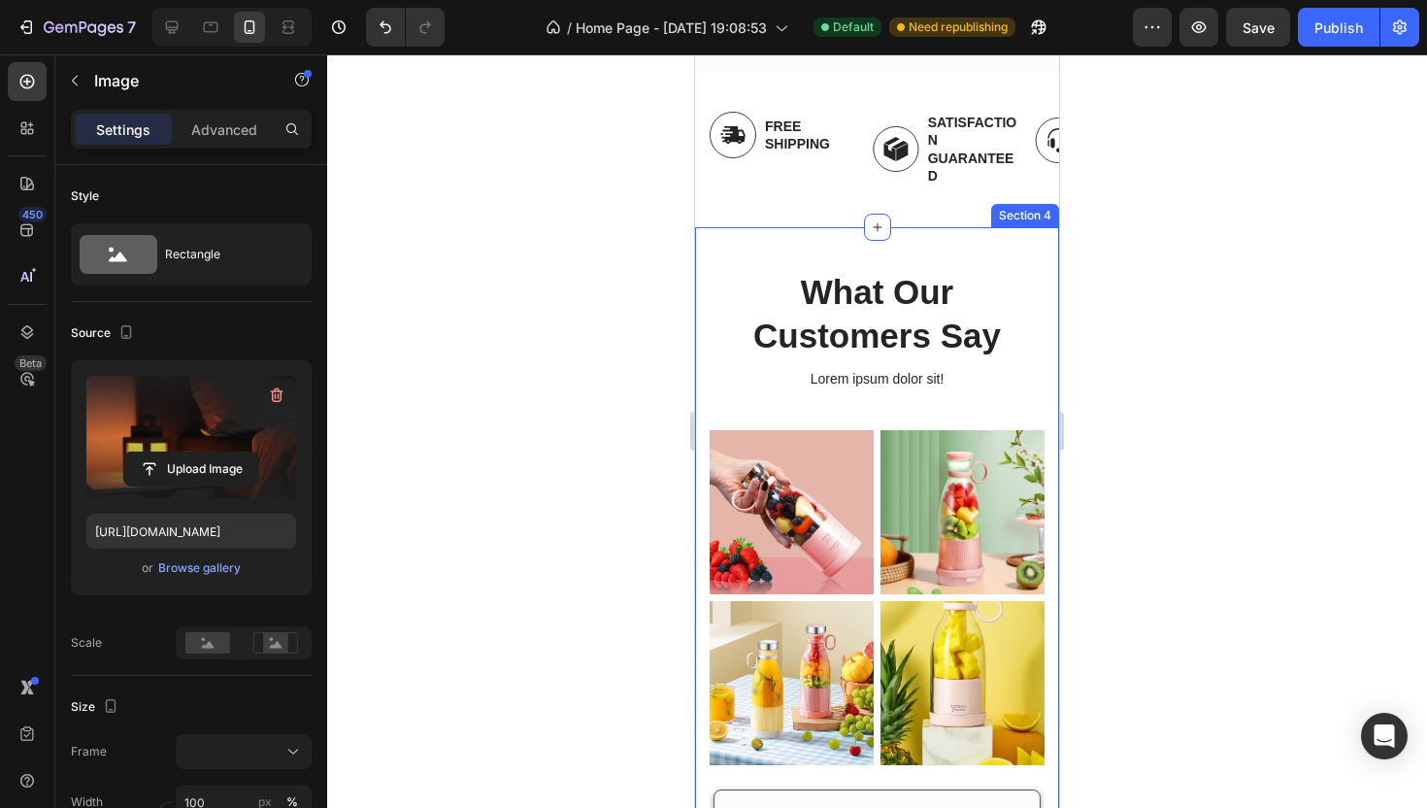
click at [796, 239] on div "What Our Customers Say Heading Lorem ipsum dolor sit! Text Block Row Image Imag…" at bounding box center [877, 702] width 364 height 951
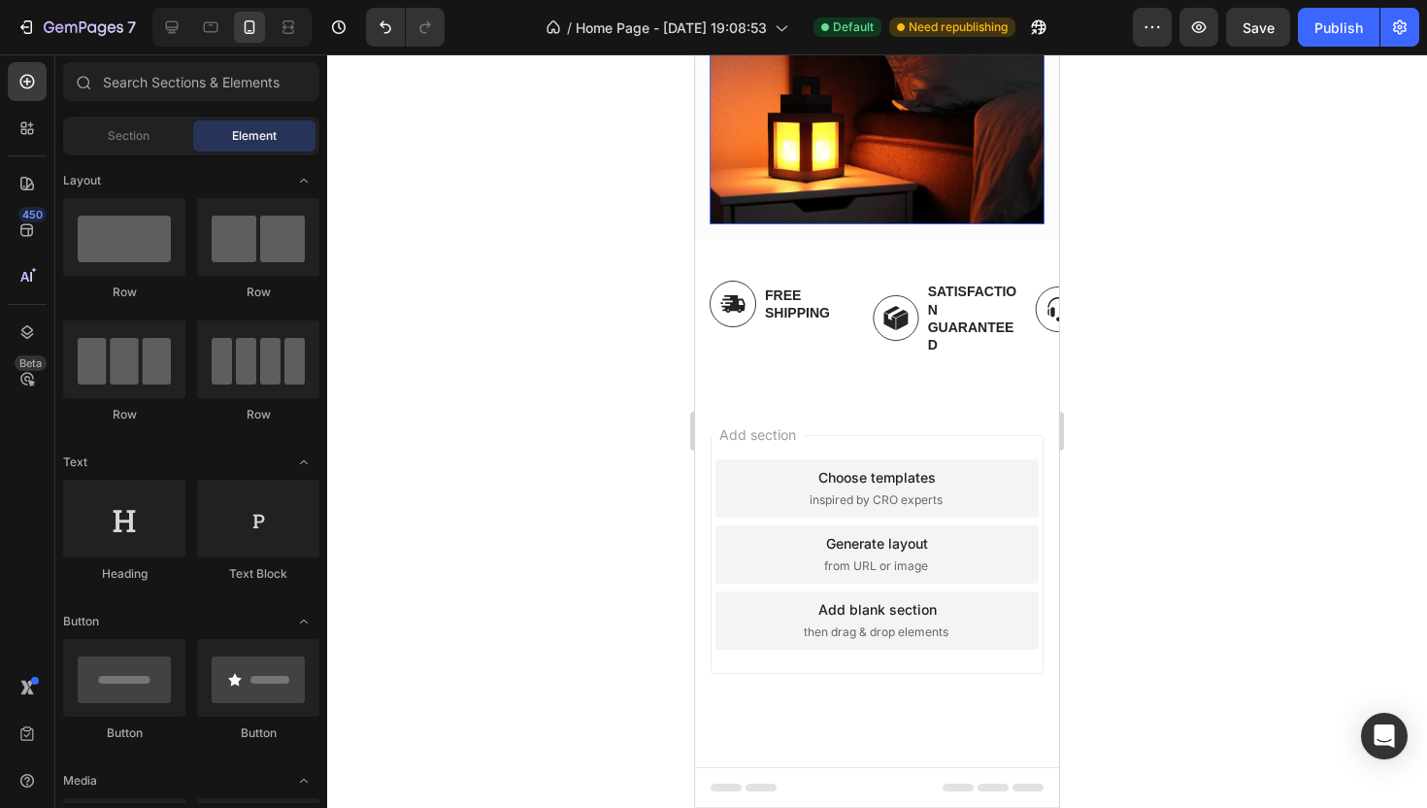
scroll to position [847, 0]
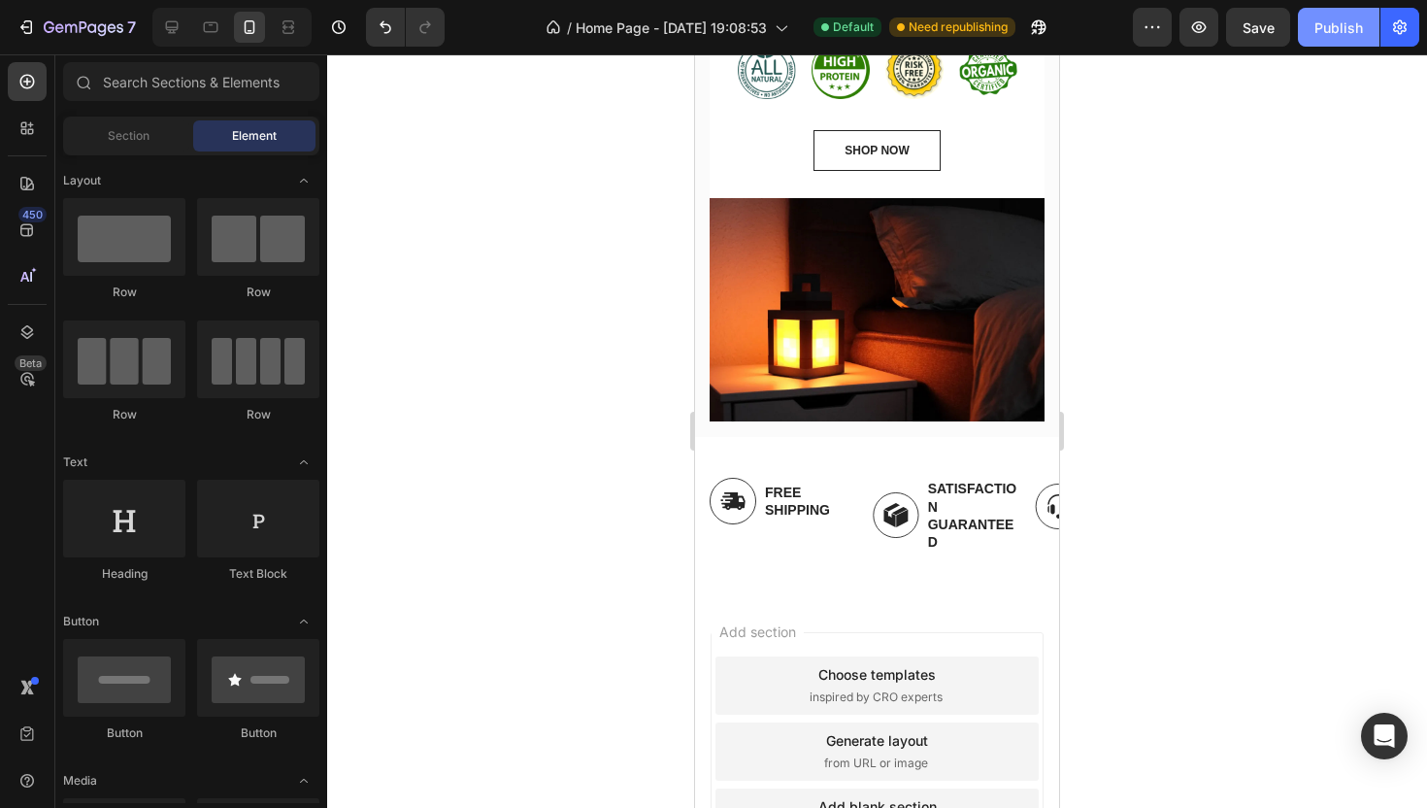
click at [1335, 36] on div "Publish" at bounding box center [1339, 27] width 49 height 20
click at [160, 25] on div at bounding box center [171, 27] width 31 height 31
